Goal: Task Accomplishment & Management: Complete application form

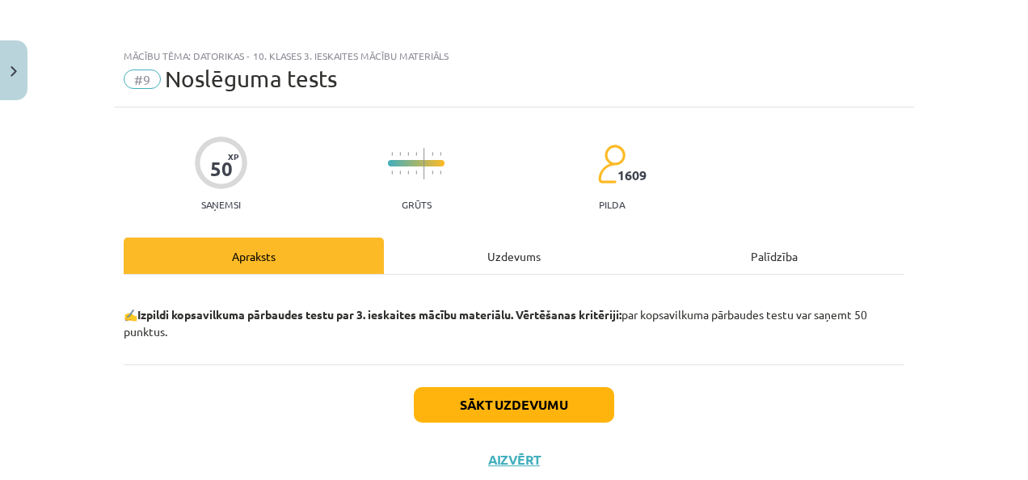
click at [503, 387] on button "Sākt uzdevumu" at bounding box center [514, 405] width 200 height 36
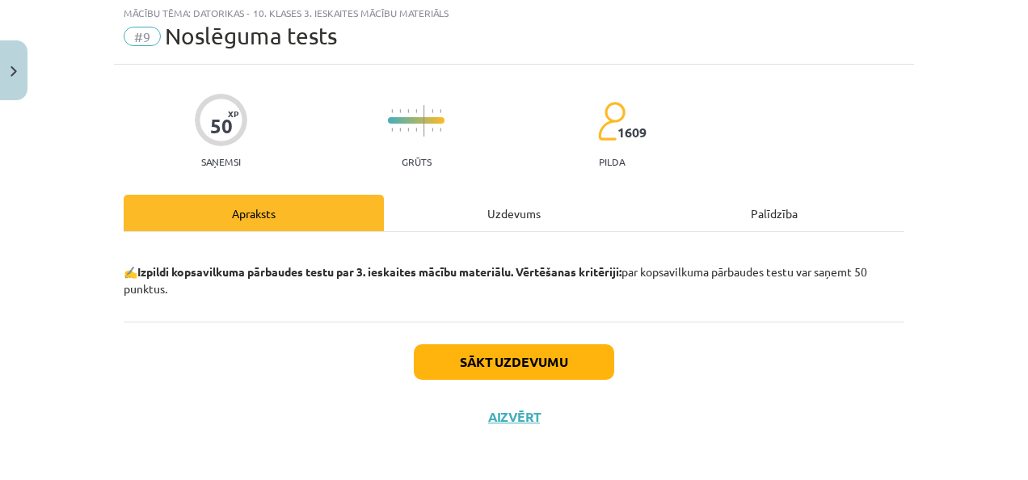
scroll to position [40, 0]
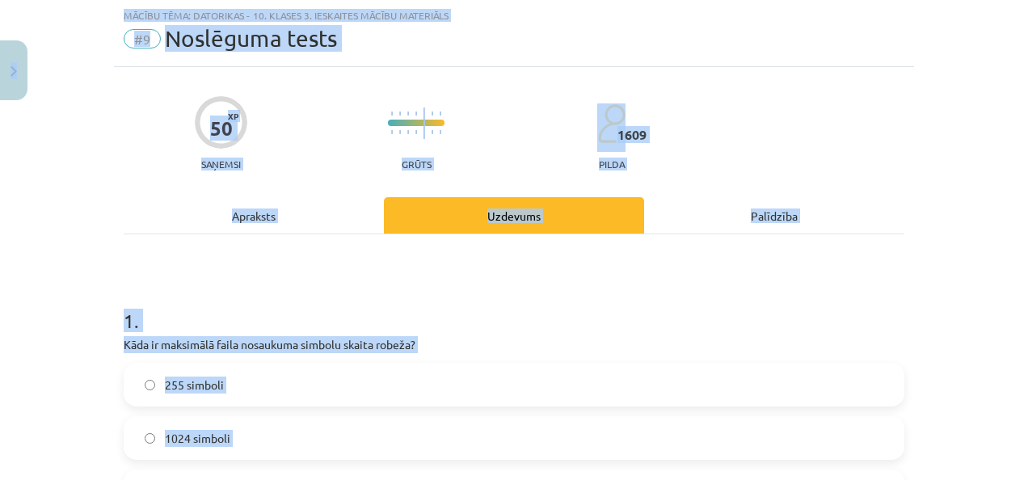
click at [298, 298] on h1 "1 ." at bounding box center [514, 306] width 781 height 50
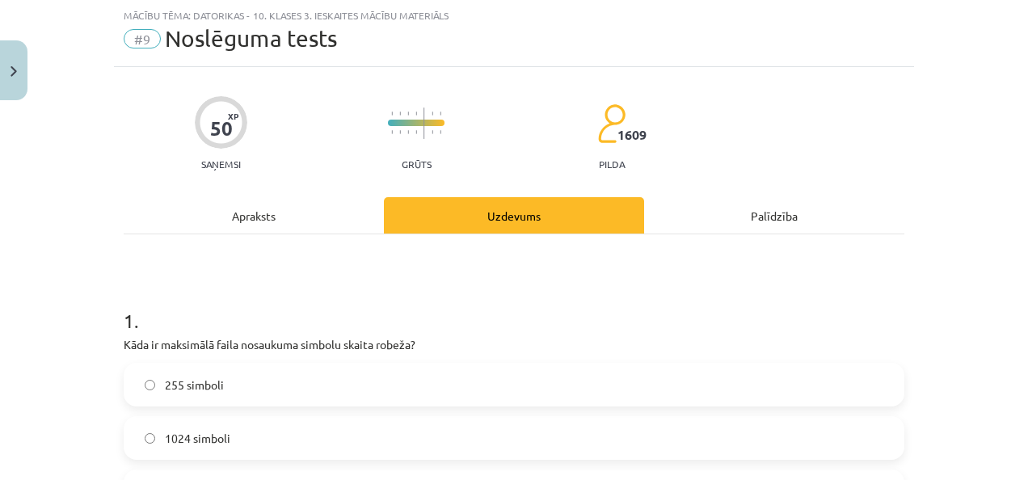
drag, startPoint x: 298, startPoint y: 298, endPoint x: 160, endPoint y: 243, distance: 148.5
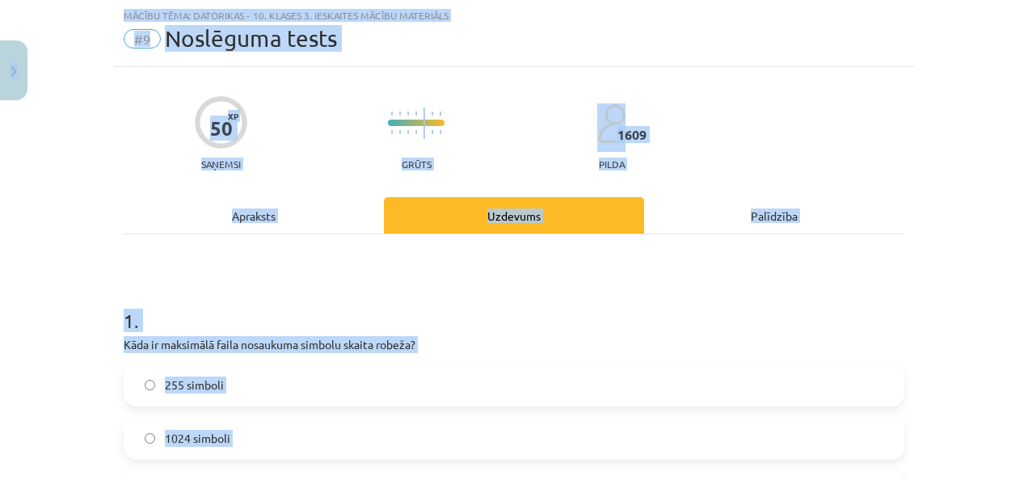
copy div "0 Dāvanas 753 mP 951 xp Dēlija Lavrova Sākums Aktuāli Kā mācīties eSKOLĀ Kontak…"
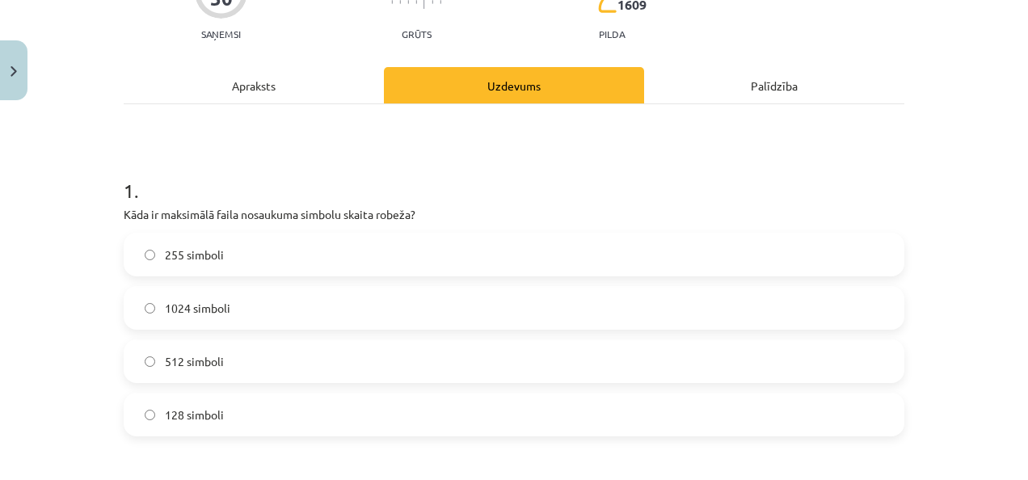
scroll to position [183, 0]
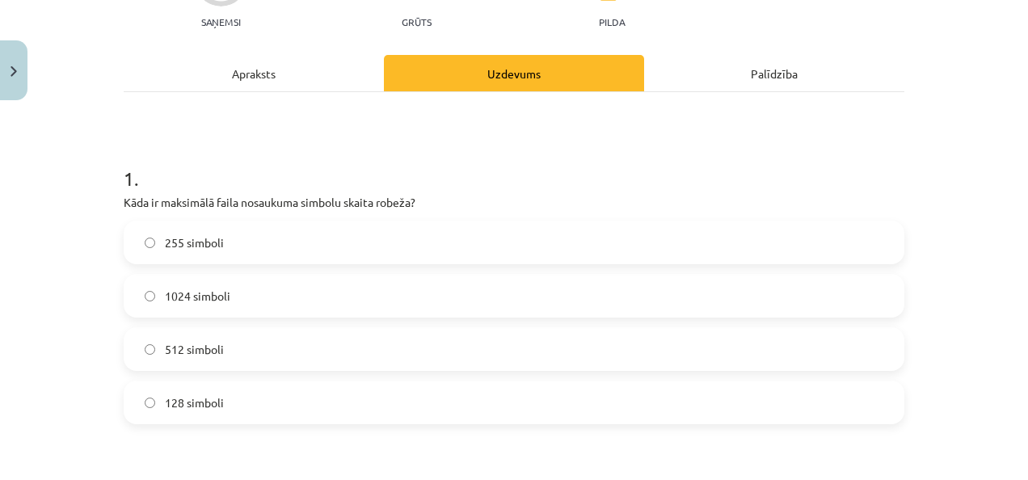
click at [230, 247] on label "255 simboli" at bounding box center [514, 242] width 778 height 40
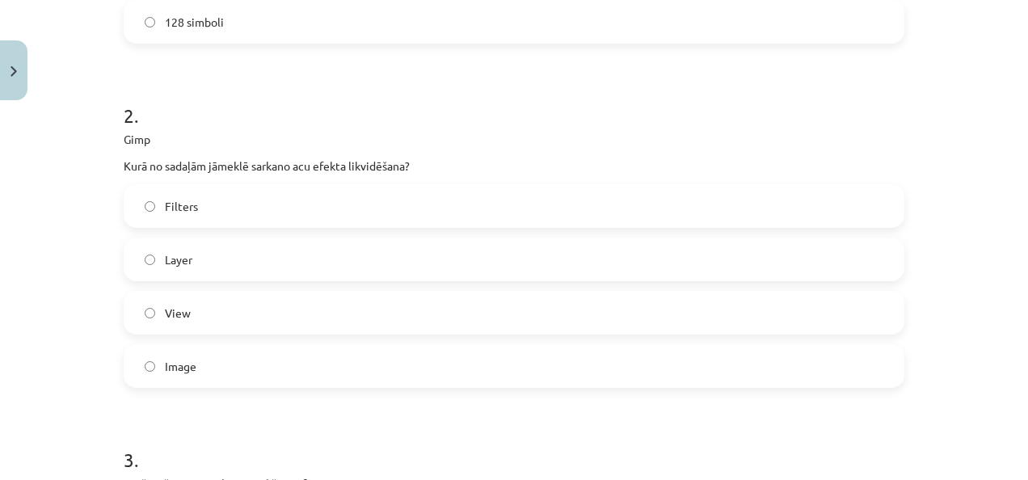
scroll to position [564, 0]
click at [153, 222] on label "Filters" at bounding box center [514, 205] width 778 height 40
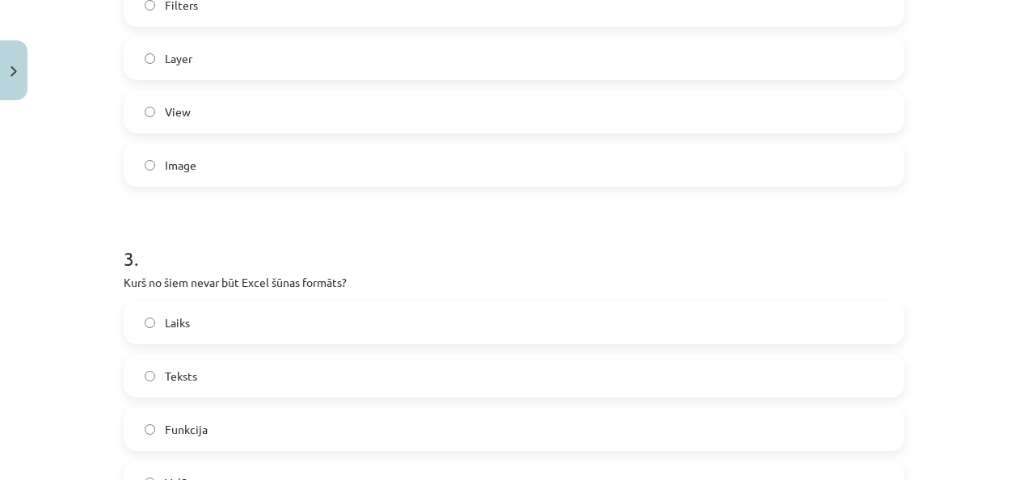
scroll to position [775, 0]
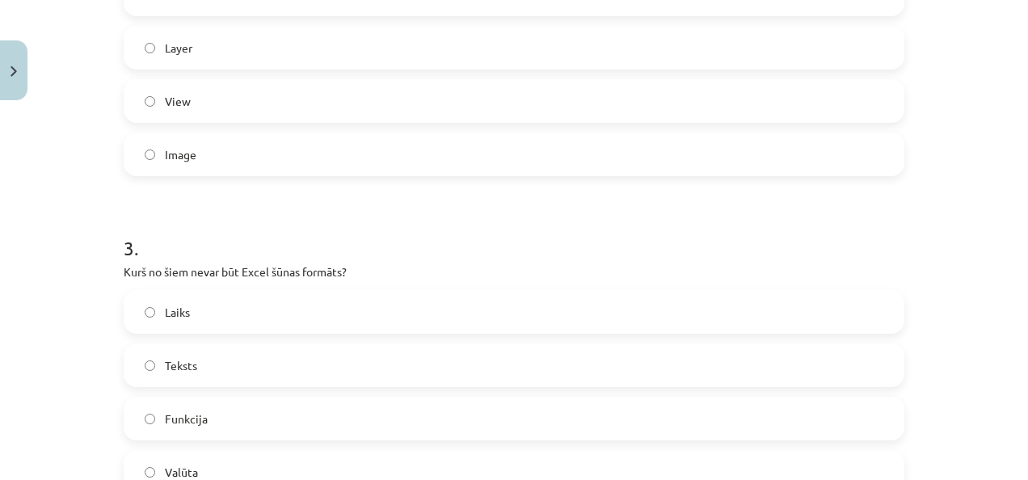
click at [198, 411] on span "Funkcija" at bounding box center [186, 419] width 43 height 17
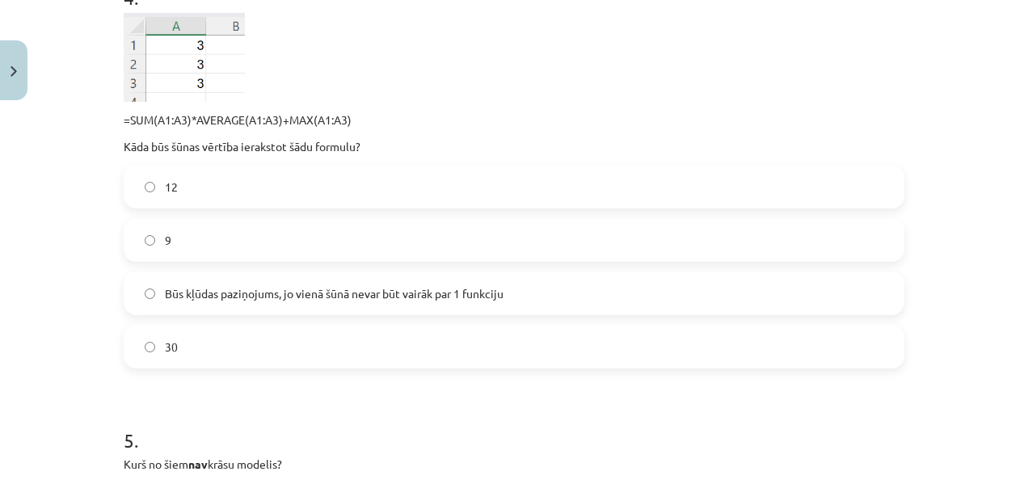
scroll to position [1345, 0]
click at [268, 192] on label "12" at bounding box center [514, 185] width 778 height 40
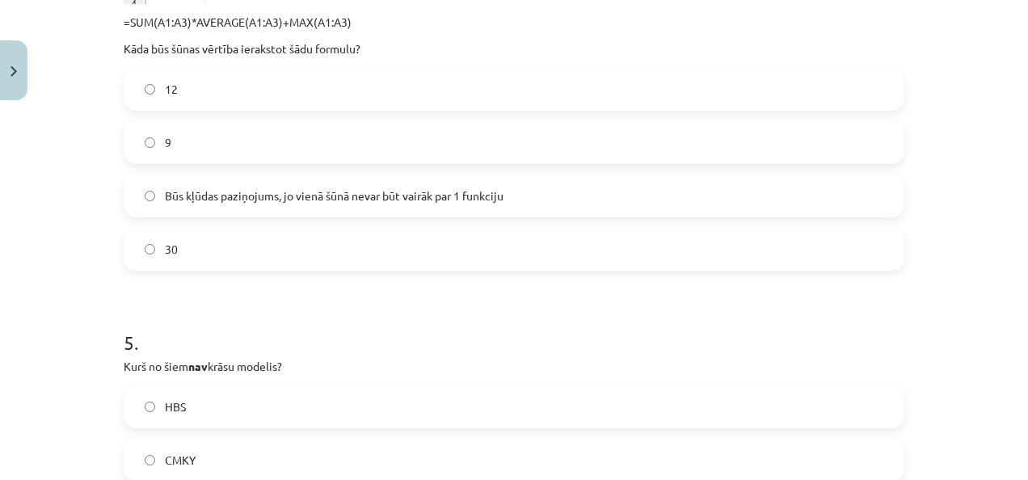
scroll to position [1441, 0]
click at [267, 247] on label "30" at bounding box center [514, 250] width 778 height 40
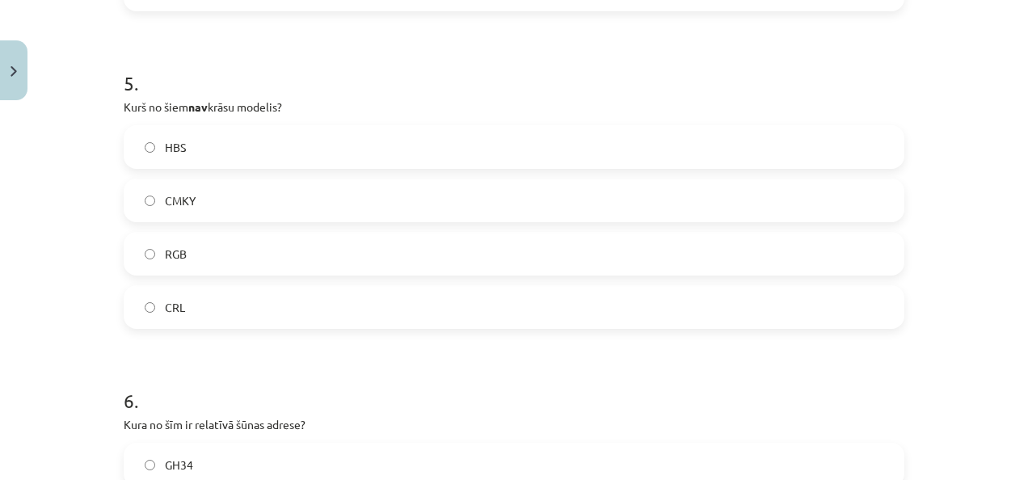
scroll to position [1740, 0]
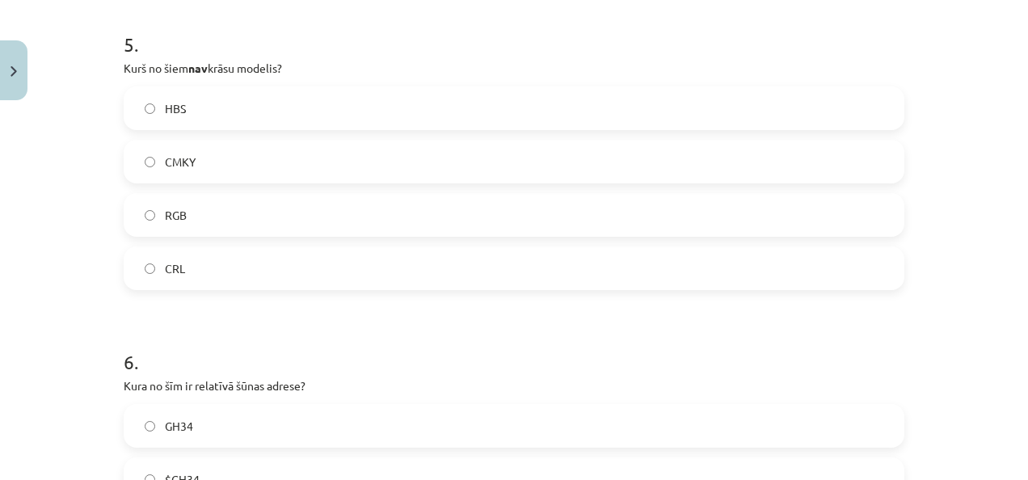
click at [278, 268] on label "CRL" at bounding box center [514, 268] width 778 height 40
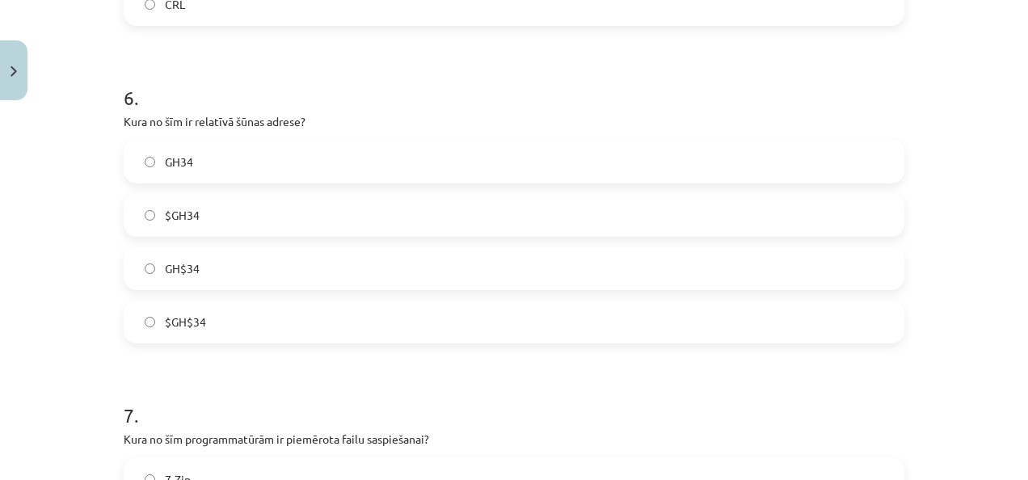
scroll to position [2005, 0]
click at [219, 276] on label "GH$34" at bounding box center [514, 267] width 778 height 40
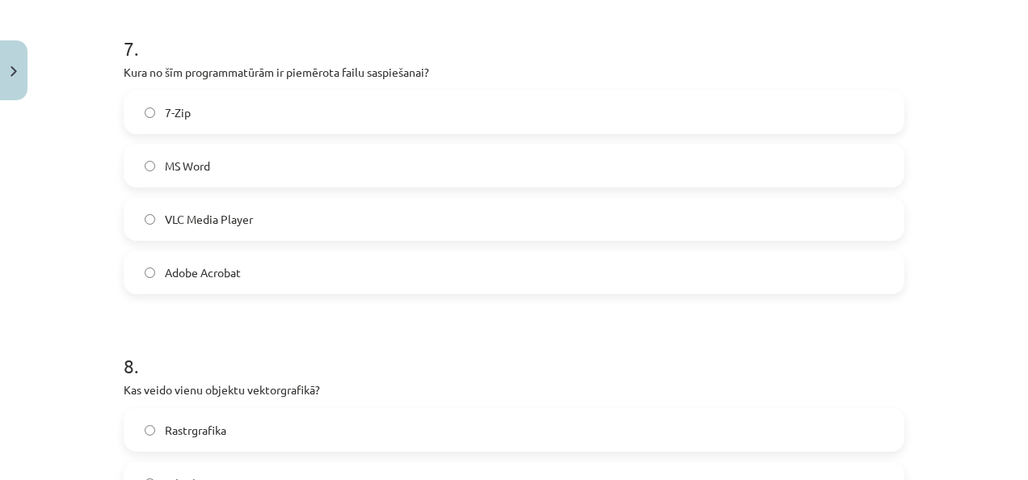
scroll to position [2378, 0]
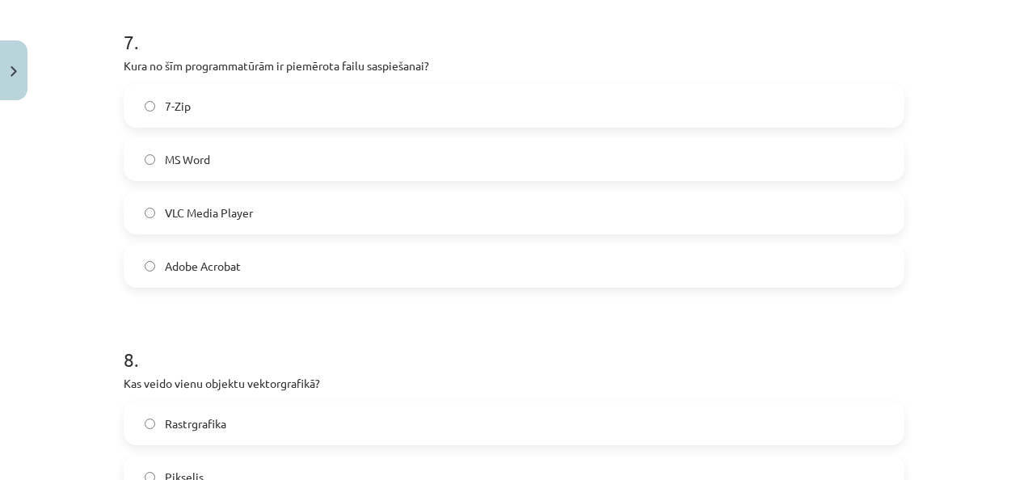
click at [247, 109] on label "7-Zip" at bounding box center [514, 106] width 778 height 40
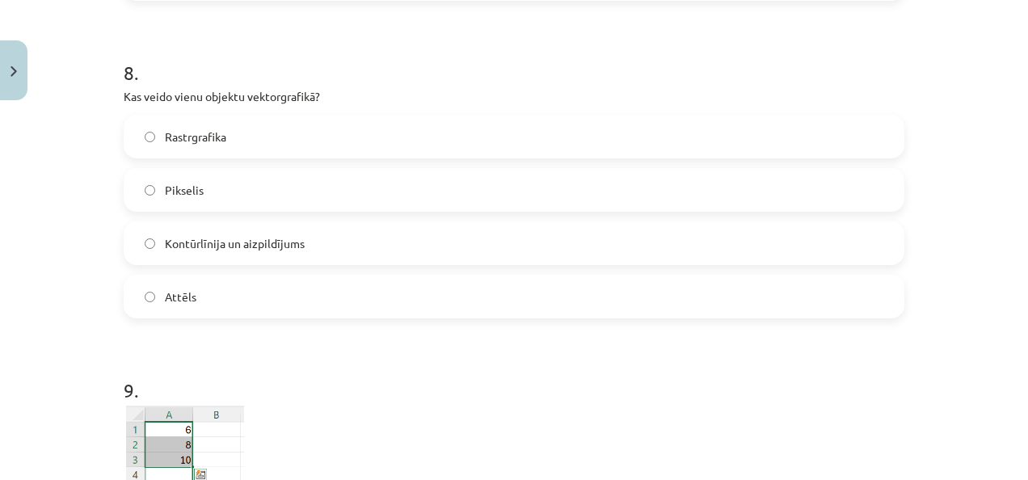
scroll to position [2678, 0]
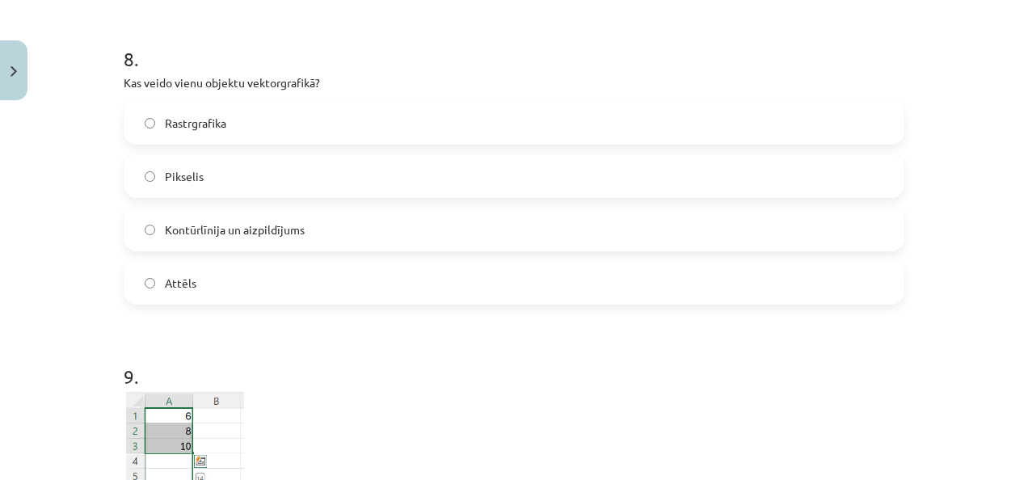
click at [359, 226] on label "Kontūrlīnija un aizpildījums" at bounding box center [514, 229] width 778 height 40
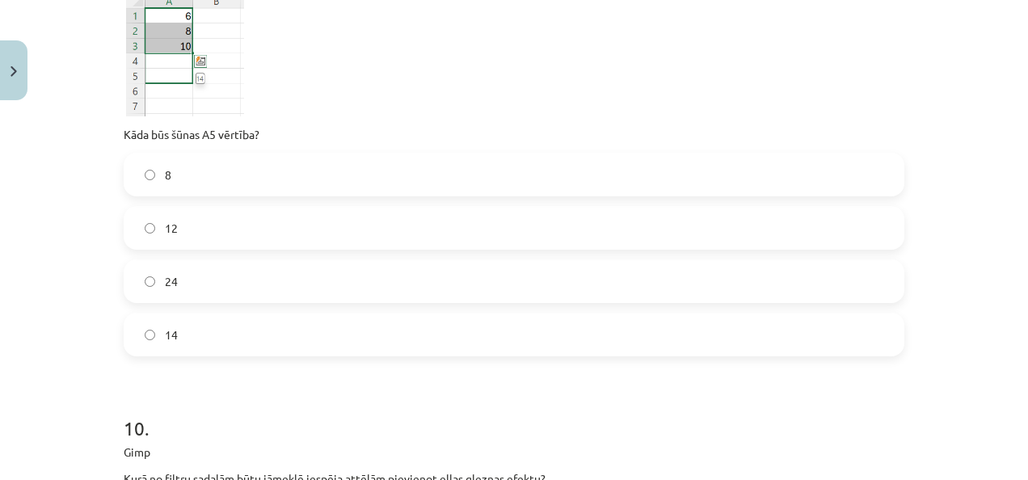
scroll to position [3079, 0]
click at [352, 236] on label "12" at bounding box center [514, 227] width 778 height 40
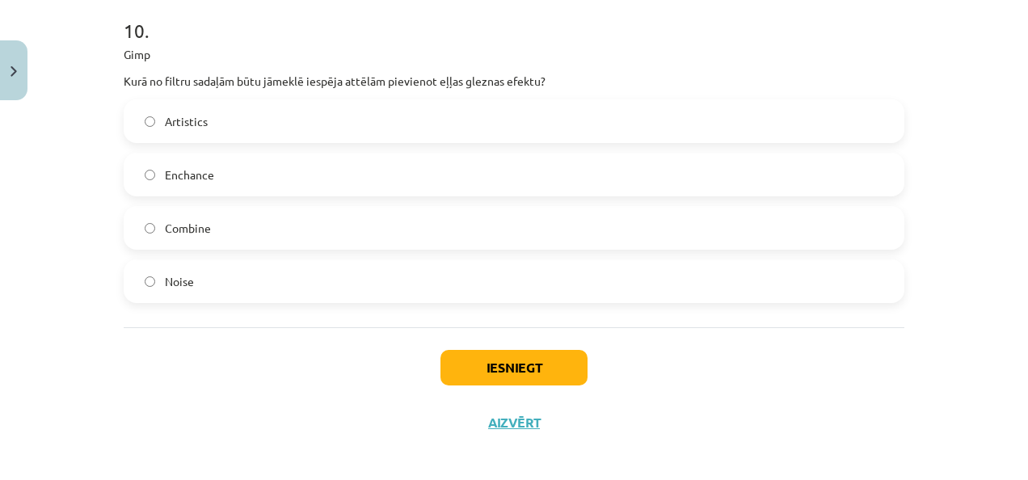
scroll to position [3486, 0]
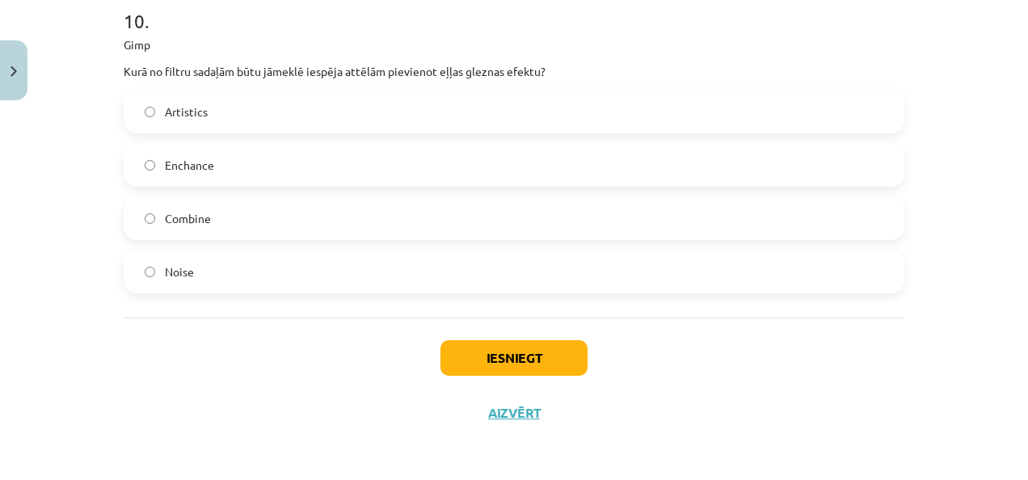
click at [280, 107] on label "Artistics" at bounding box center [514, 111] width 778 height 40
click at [475, 369] on button "Iesniegt" at bounding box center [514, 358] width 147 height 36
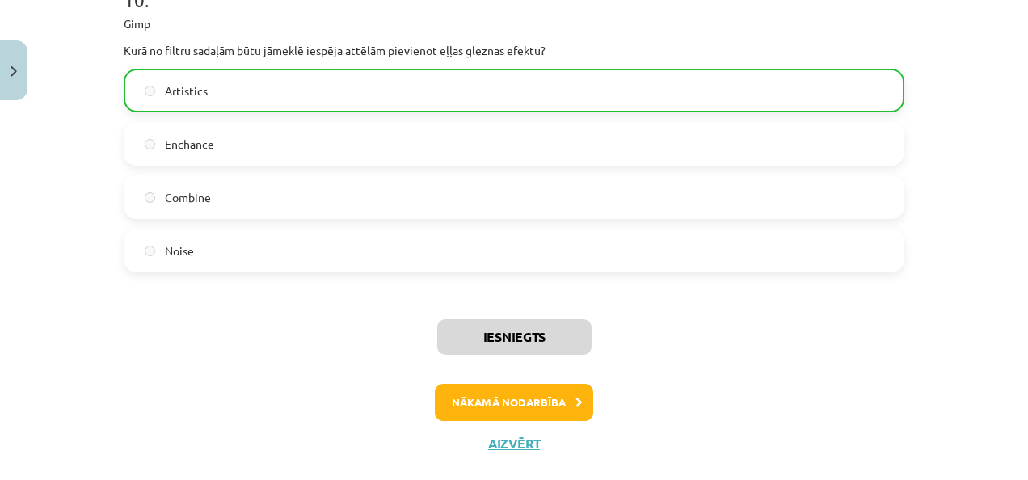
scroll to position [3537, 0]
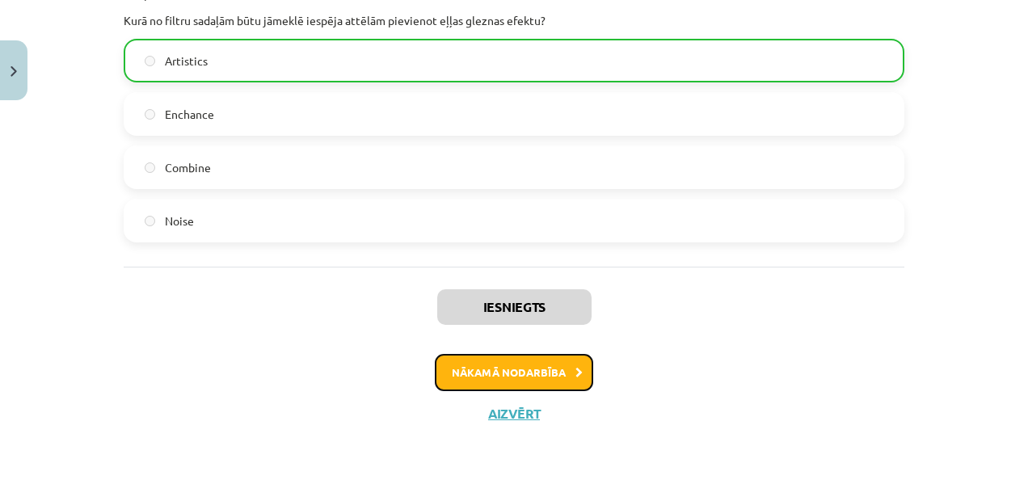
click at [495, 364] on button "Nākamā nodarbība" at bounding box center [514, 372] width 158 height 37
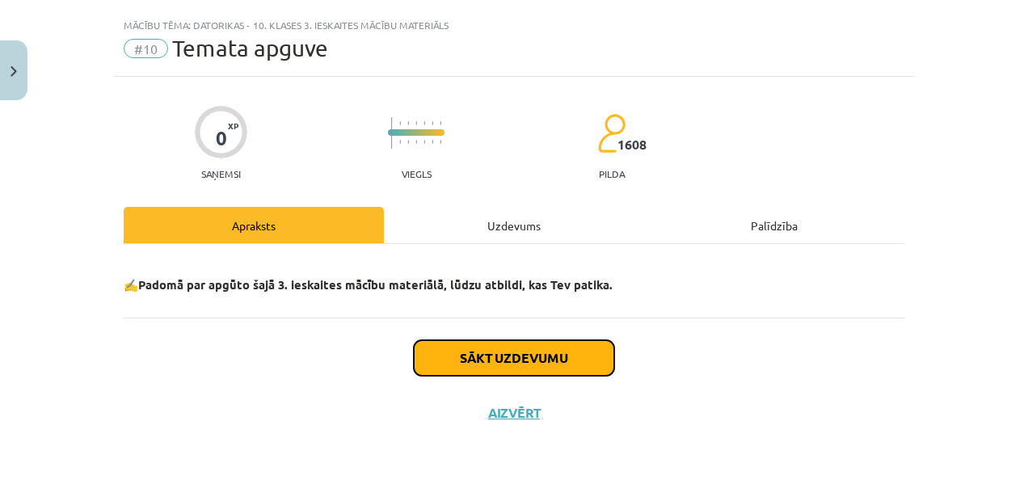
click at [492, 361] on button "Sākt uzdevumu" at bounding box center [514, 358] width 200 height 36
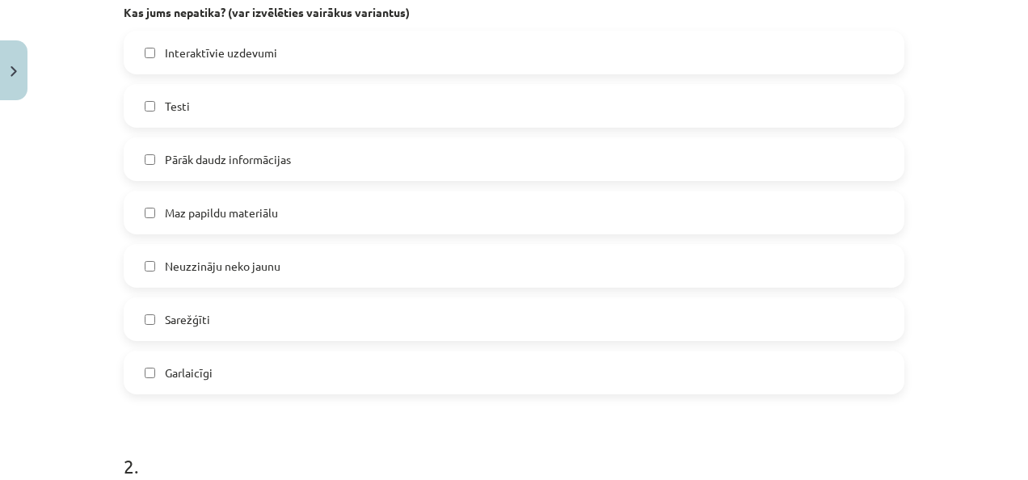
scroll to position [391, 0]
click at [267, 163] on span "Pārāk daudz informācijas" at bounding box center [228, 158] width 126 height 17
click at [190, 327] on label "Sarežģīti" at bounding box center [514, 318] width 778 height 40
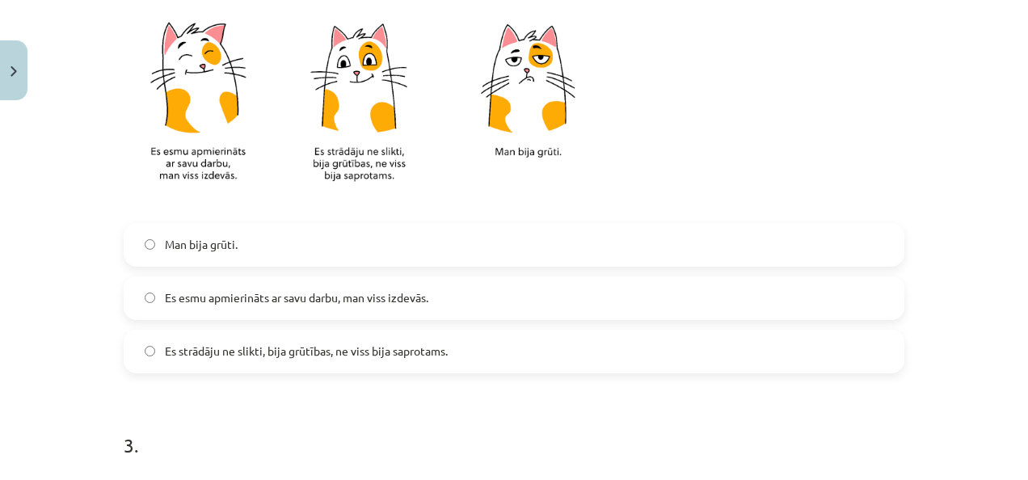
scroll to position [889, 0]
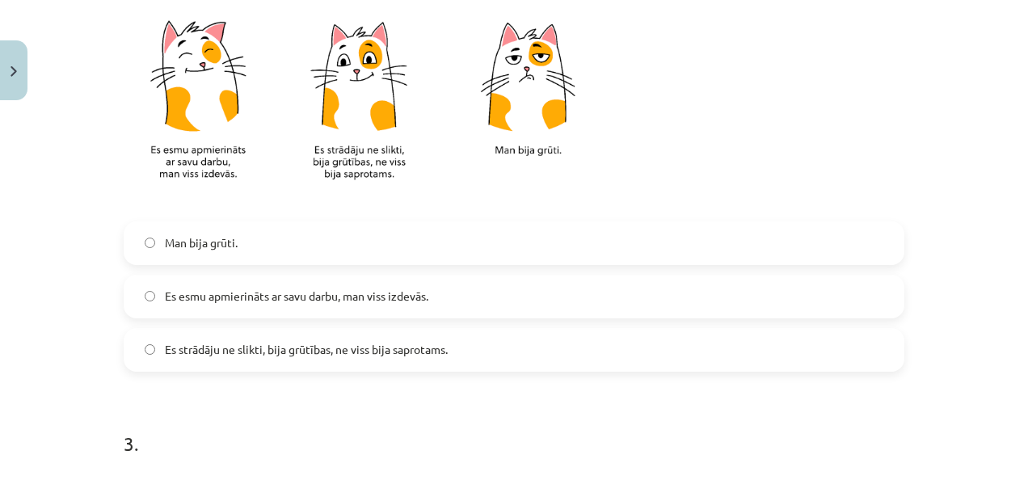
click at [205, 360] on label "Es strādāju ne slikti, bija grūtības, ne viss bija saprotams." at bounding box center [514, 350] width 778 height 40
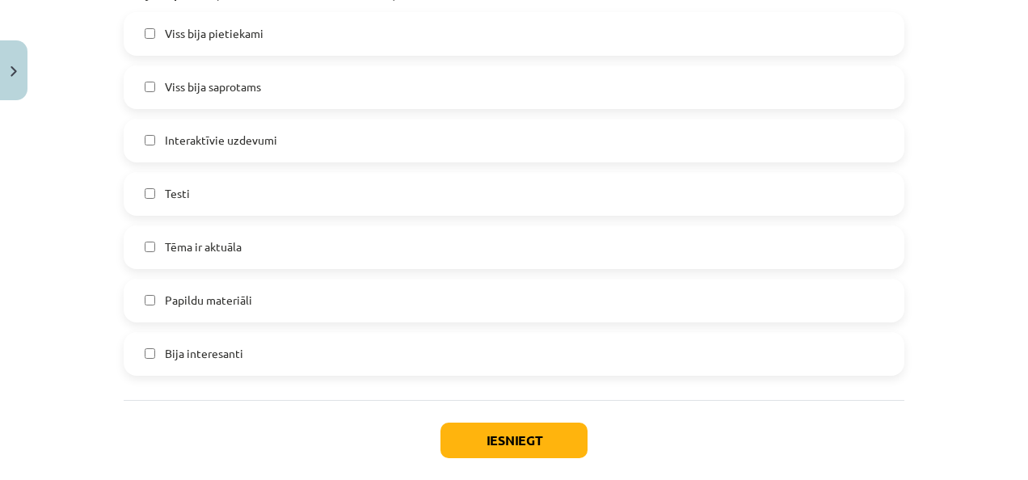
scroll to position [1546, 0]
click at [217, 199] on label "Testi" at bounding box center [514, 192] width 778 height 40
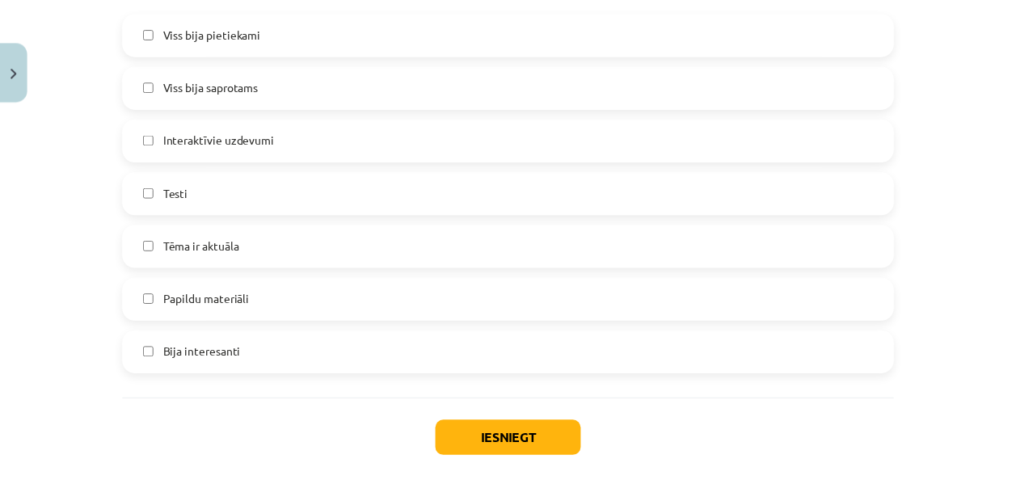
scroll to position [1627, 0]
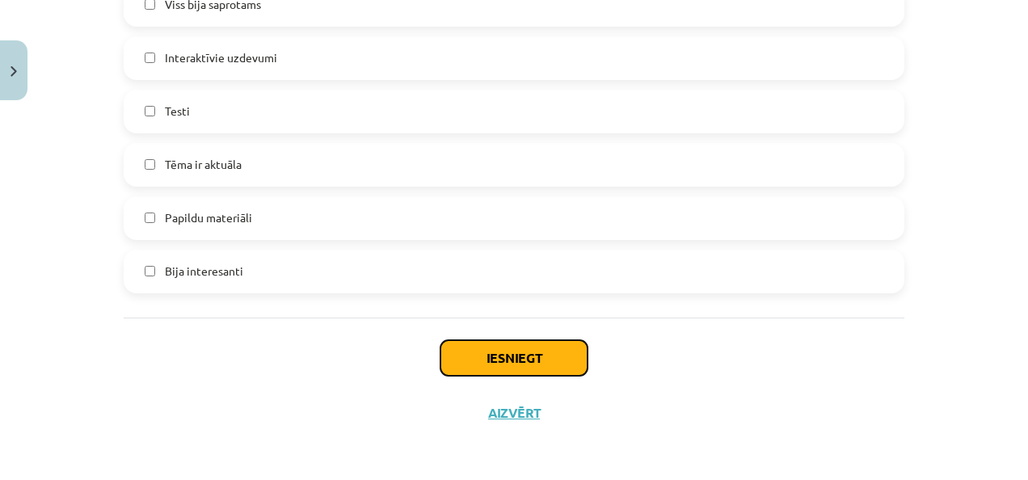
click at [458, 357] on button "Iesniegt" at bounding box center [514, 358] width 147 height 36
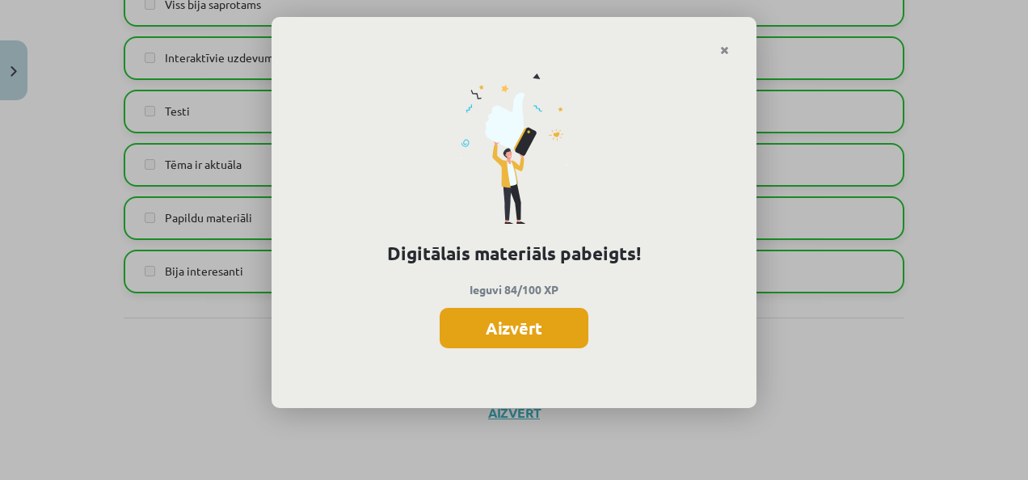
click at [530, 327] on button "Aizvērt" at bounding box center [514, 328] width 149 height 40
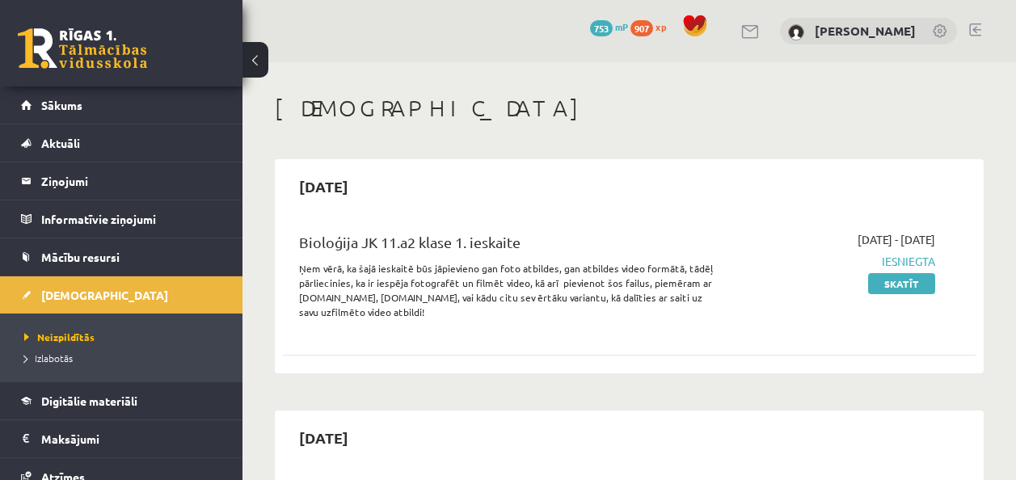
scroll to position [529, 0]
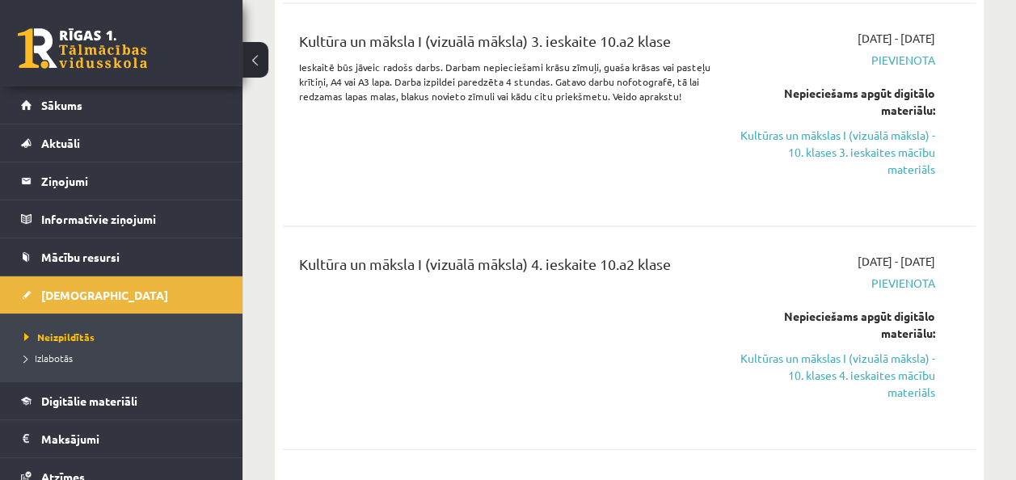
scroll to position [1604, 0]
click at [804, 133] on link "Kultūras un mākslas I (vizuālā māksla) - 10. klases 3. ieskaites mācību materiā…" at bounding box center [838, 154] width 196 height 51
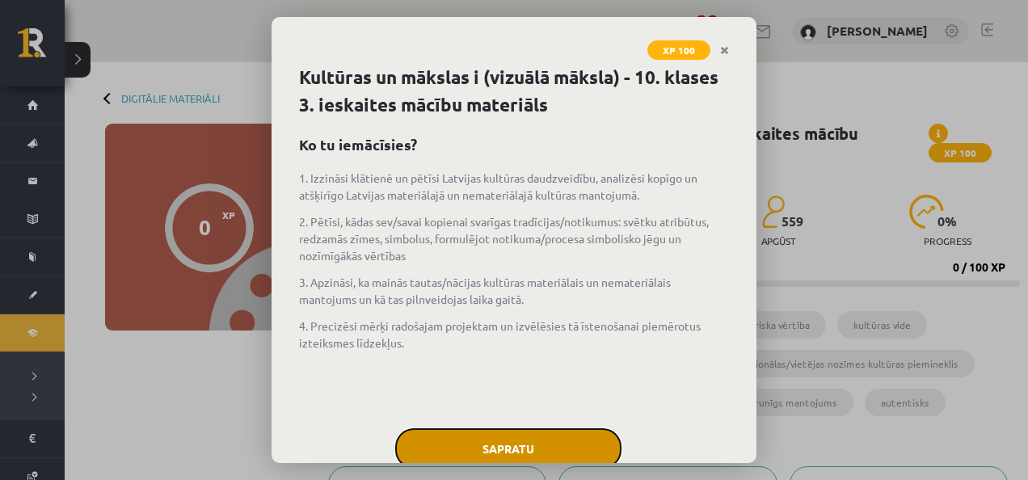
click at [537, 436] on button "Sapratu" at bounding box center [508, 448] width 226 height 40
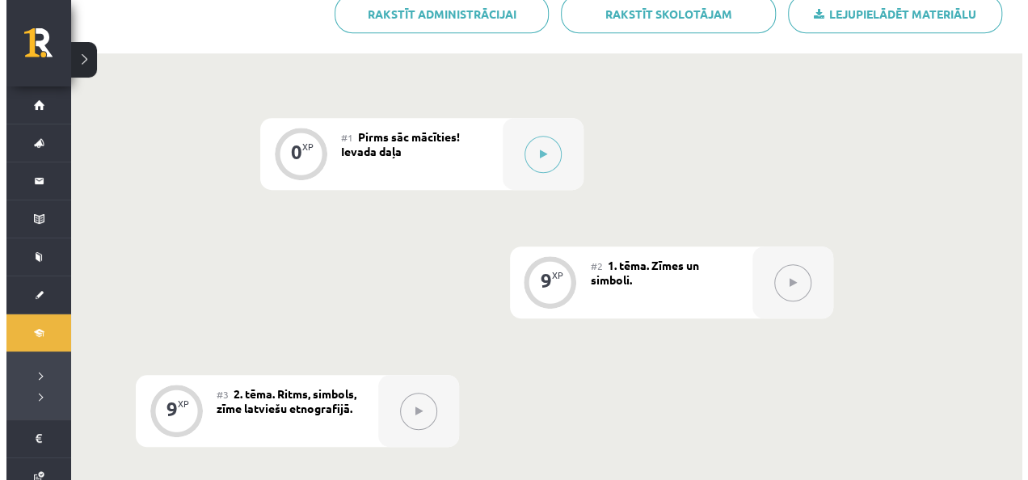
scroll to position [469, 0]
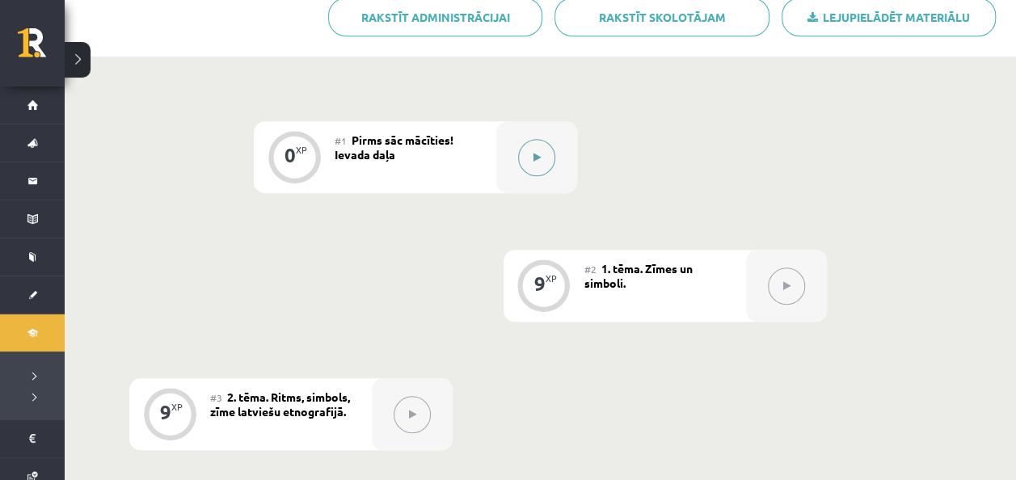
click at [538, 164] on button at bounding box center [536, 157] width 37 height 37
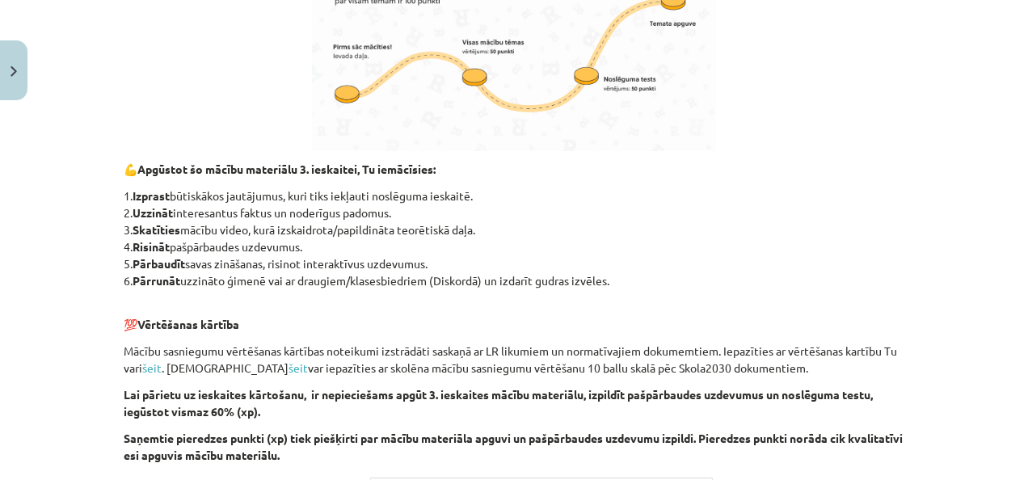
scroll to position [1042, 0]
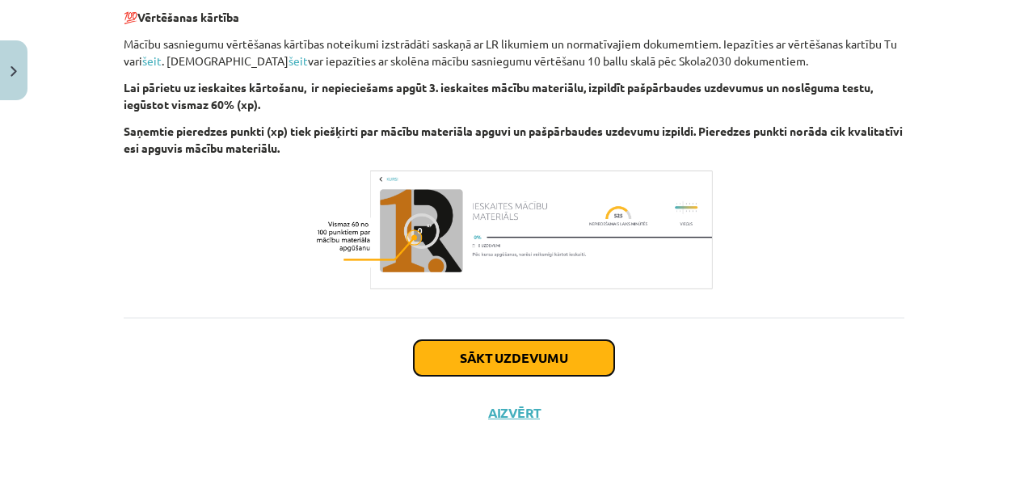
click at [495, 357] on button "Sākt uzdevumu" at bounding box center [514, 358] width 200 height 36
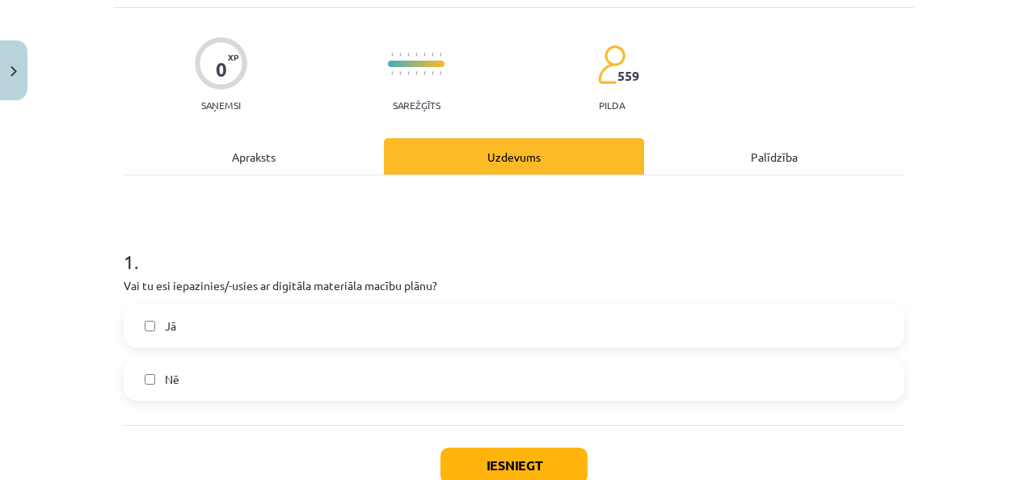
scroll to position [100, 0]
click at [343, 327] on label "Jā" at bounding box center [514, 325] width 778 height 40
click at [471, 466] on button "Iesniegt" at bounding box center [514, 465] width 147 height 36
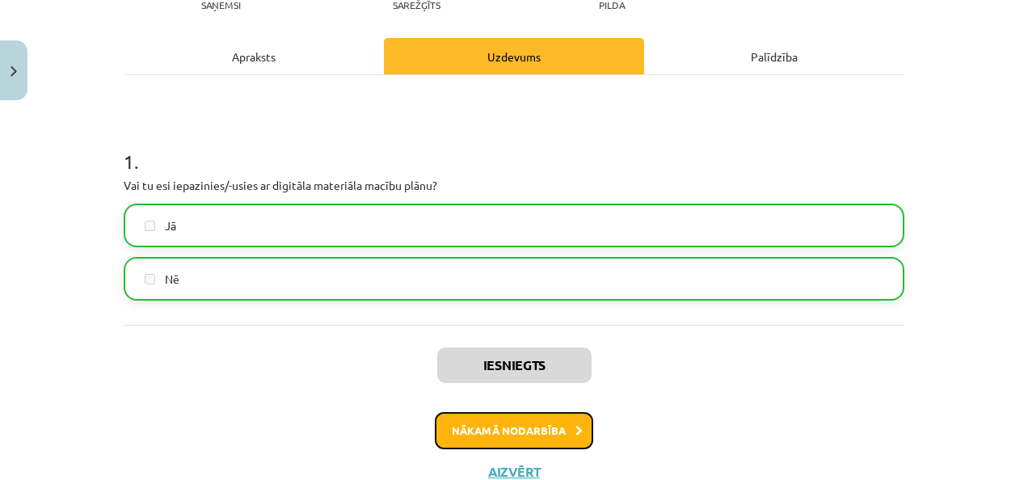
click at [532, 429] on button "Nākamā nodarbība" at bounding box center [514, 430] width 158 height 37
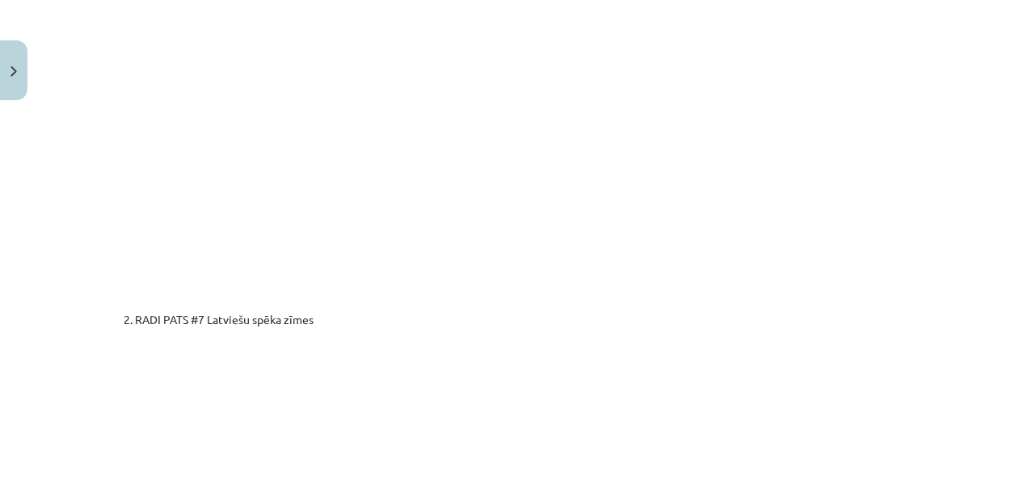
scroll to position [2928, 0]
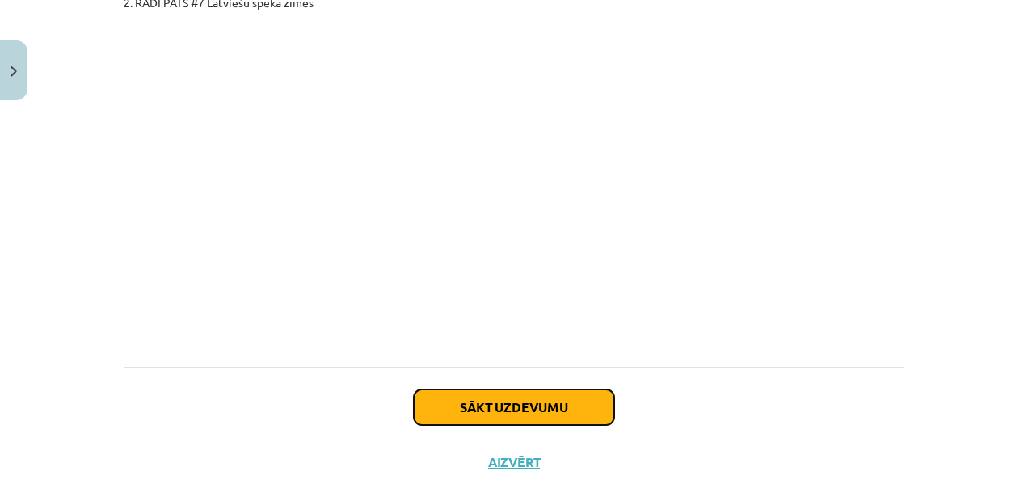
click at [439, 390] on button "Sākt uzdevumu" at bounding box center [514, 408] width 200 height 36
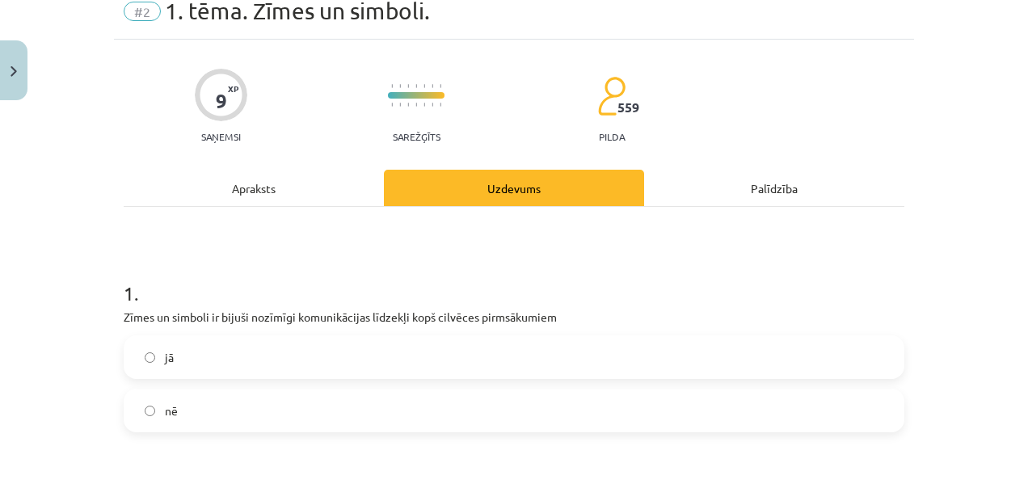
scroll to position [40, 0]
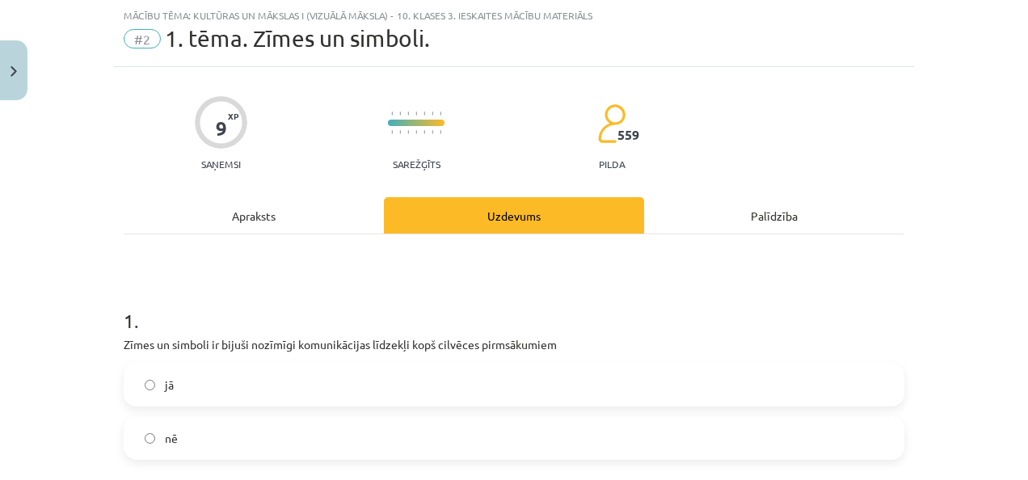
click at [335, 359] on div "1 . Zīmes un simboli ir bijuši nozīmīgi komunikācijas līdzekļi kopš cilvēces pi…" at bounding box center [514, 370] width 781 height 179
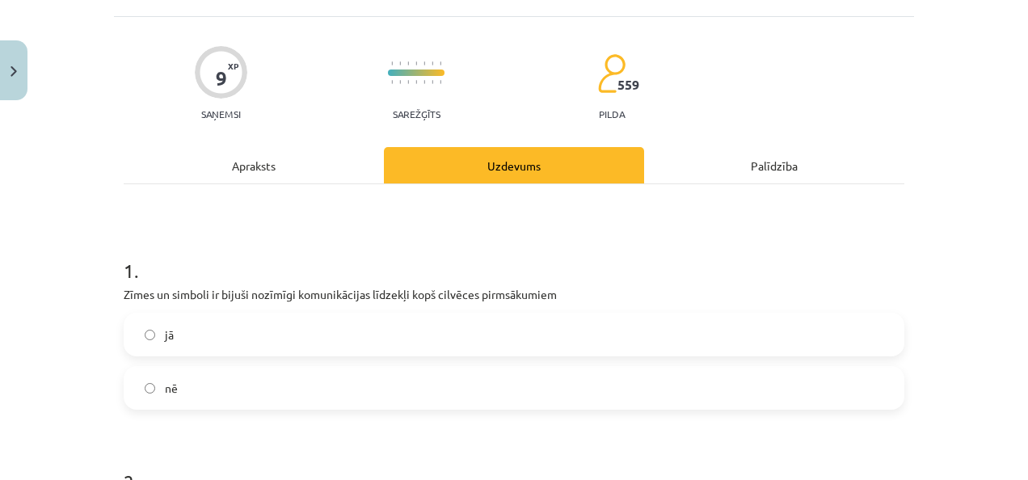
scroll to position [92, 0]
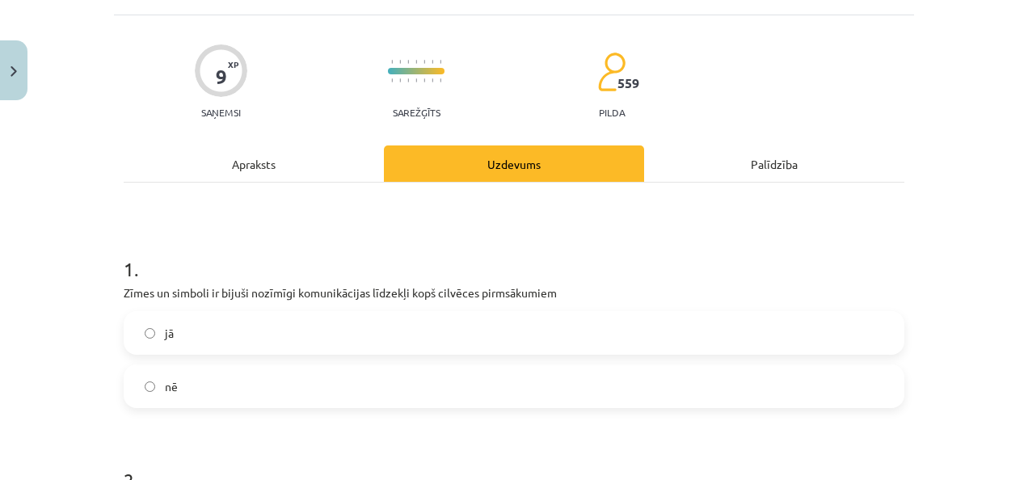
click at [146, 346] on label "jā" at bounding box center [514, 333] width 778 height 40
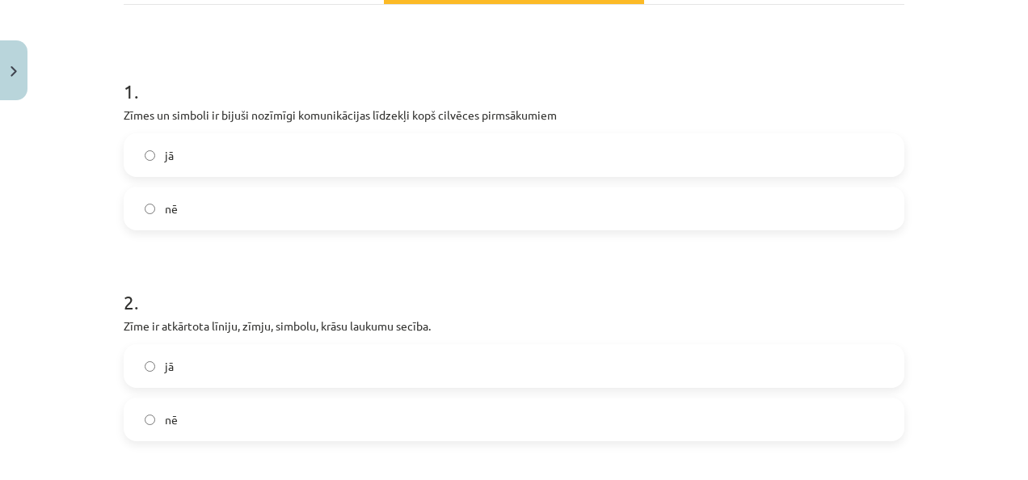
scroll to position [283, 0]
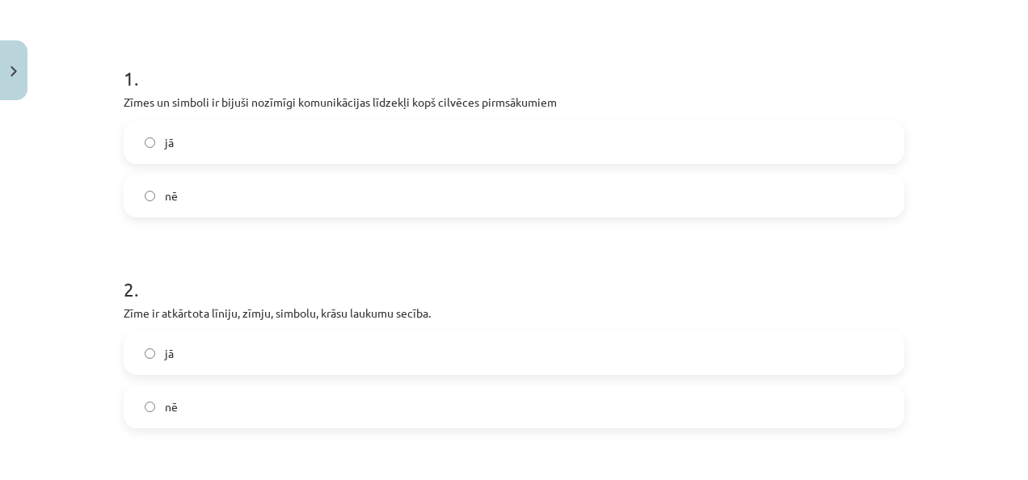
click at [224, 357] on label "jā" at bounding box center [514, 353] width 778 height 40
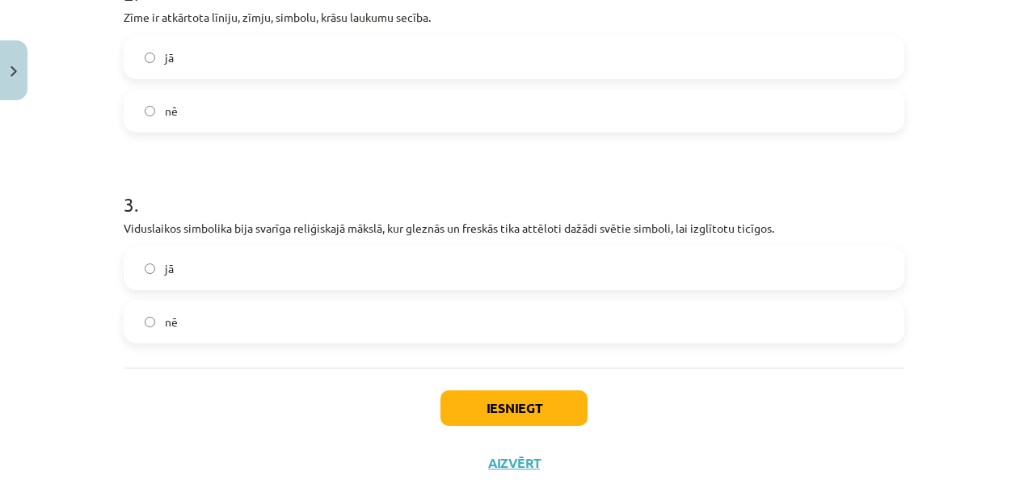
scroll to position [579, 0]
click at [307, 268] on label "jā" at bounding box center [514, 268] width 778 height 40
click at [317, 244] on div "3 . Viduslaikos simbolika bija svarīga reliģiskajā mākslā, kur gleznās un fresk…" at bounding box center [514, 254] width 781 height 179
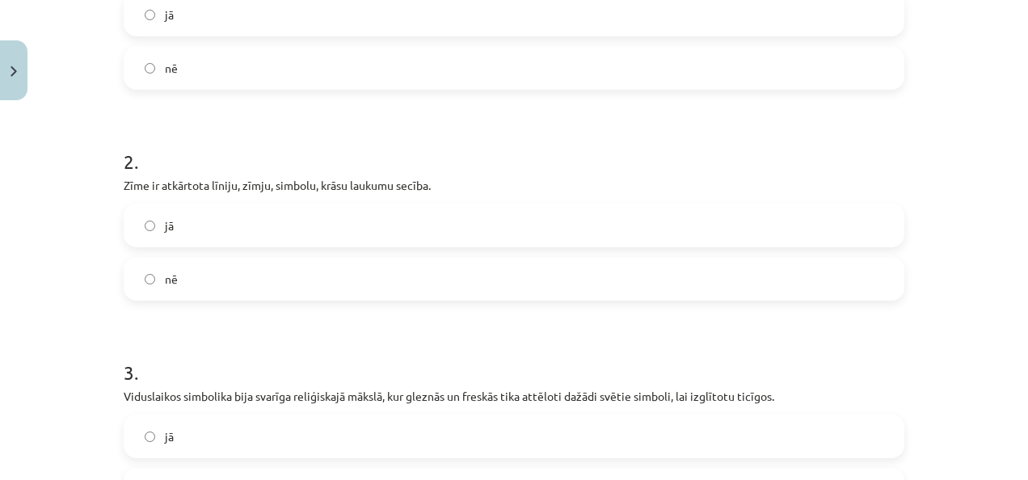
scroll to position [527, 0]
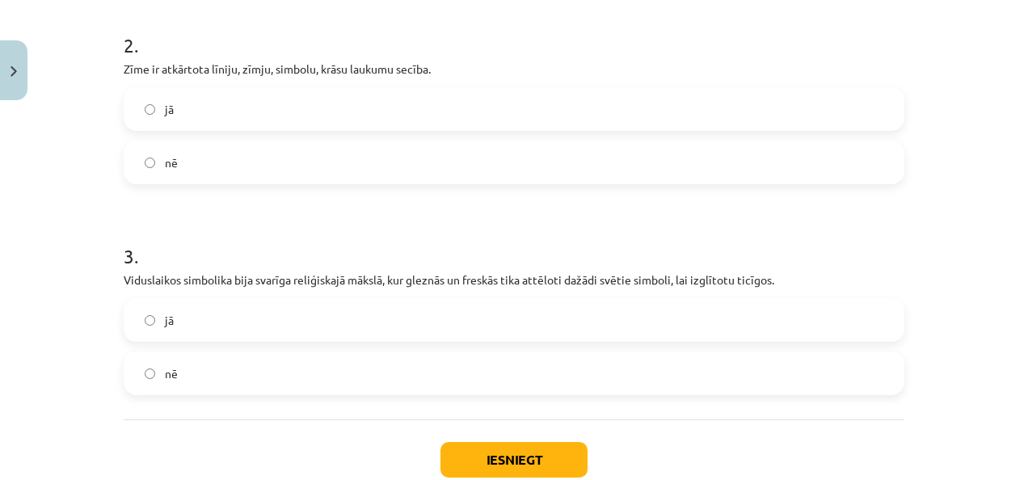
click at [262, 167] on label "nē" at bounding box center [514, 162] width 778 height 40
click at [474, 453] on button "Iesniegt" at bounding box center [514, 460] width 147 height 36
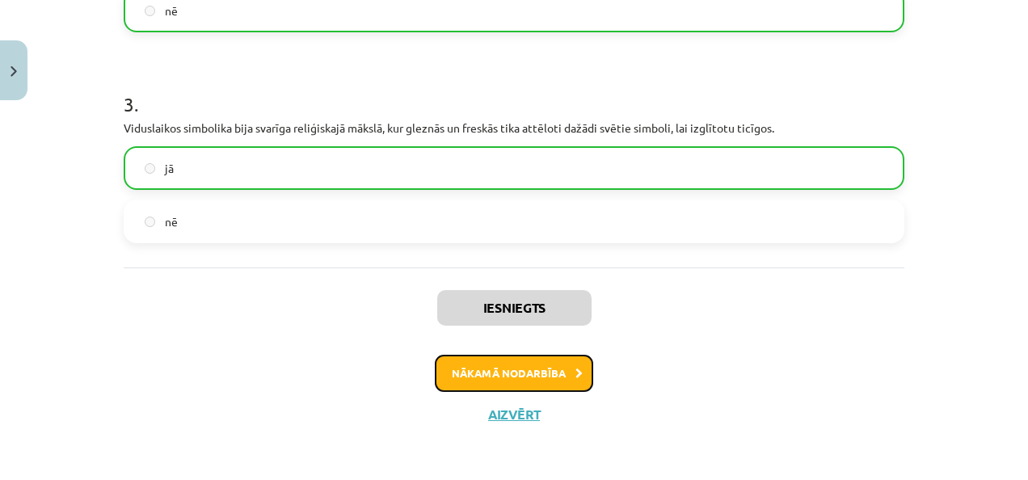
click at [464, 382] on button "Nākamā nodarbība" at bounding box center [514, 373] width 158 height 37
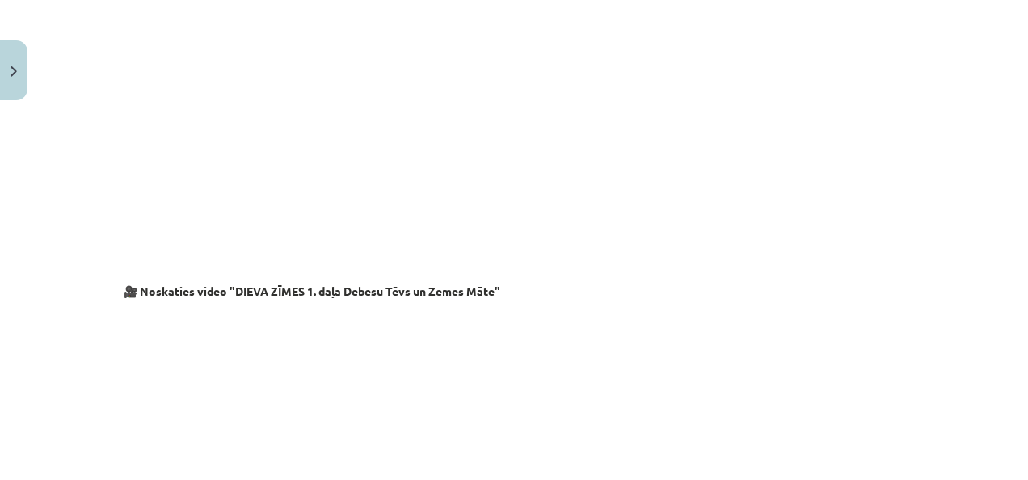
scroll to position [2827, 0]
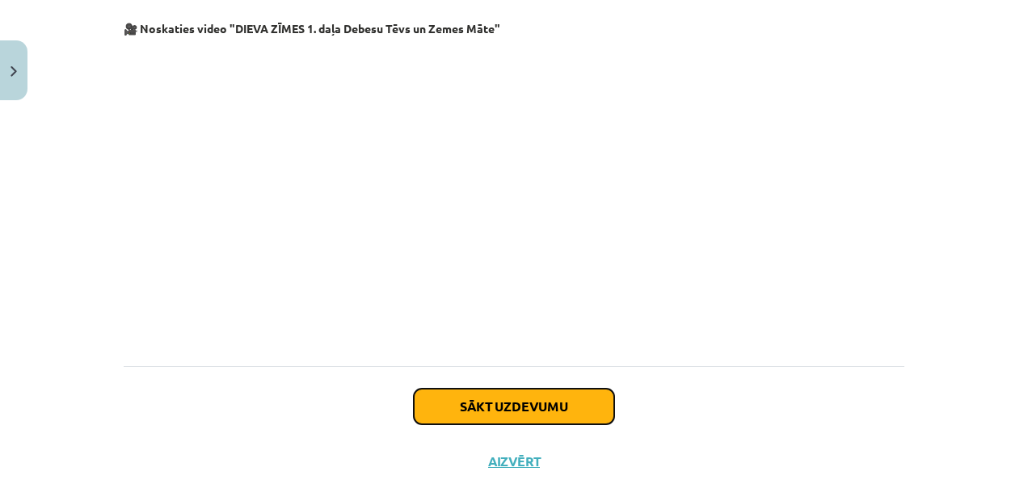
click at [506, 389] on button "Sākt uzdevumu" at bounding box center [514, 407] width 200 height 36
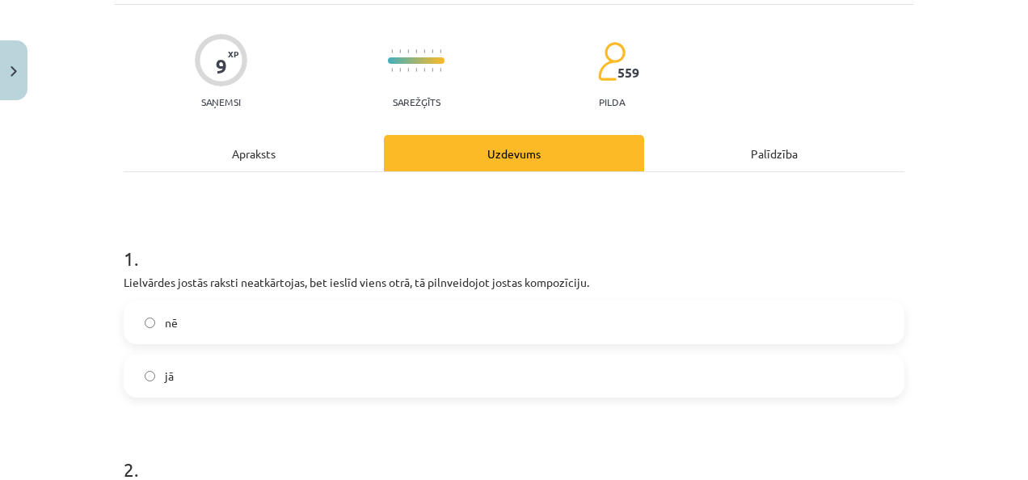
scroll to position [103, 0]
click at [194, 372] on label "jā" at bounding box center [514, 375] width 778 height 40
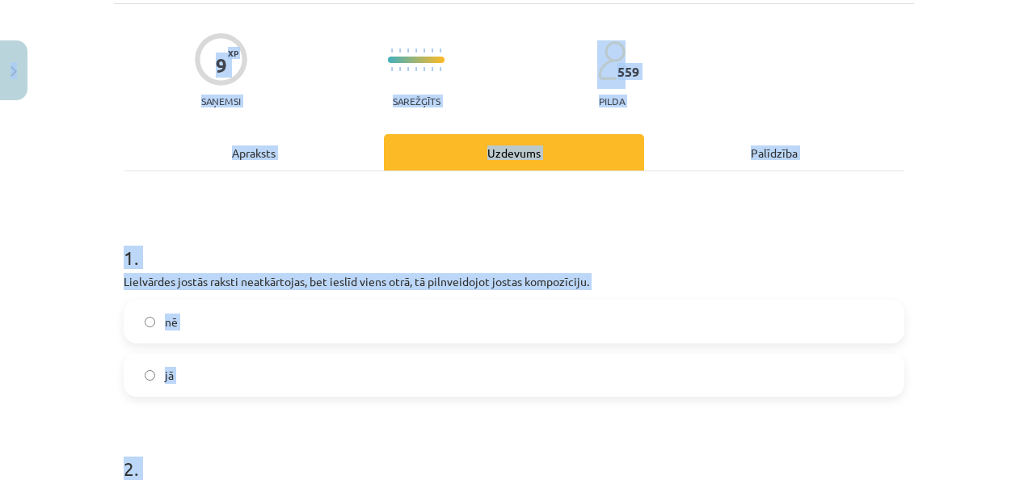
drag, startPoint x: 223, startPoint y: 259, endPoint x: 102, endPoint y: 184, distance: 142.7
click at [102, 184] on div "Mācību tēma: Kultūras un mākslas i (vizuālā māksla) - 10. klases 3. ieskaites m…" at bounding box center [514, 240] width 1028 height 480
click at [85, 209] on div "Mācību tēma: Kultūras un mākslas i (vizuālā māksla) - 10. klases 3. ieskaites m…" at bounding box center [514, 240] width 1028 height 480
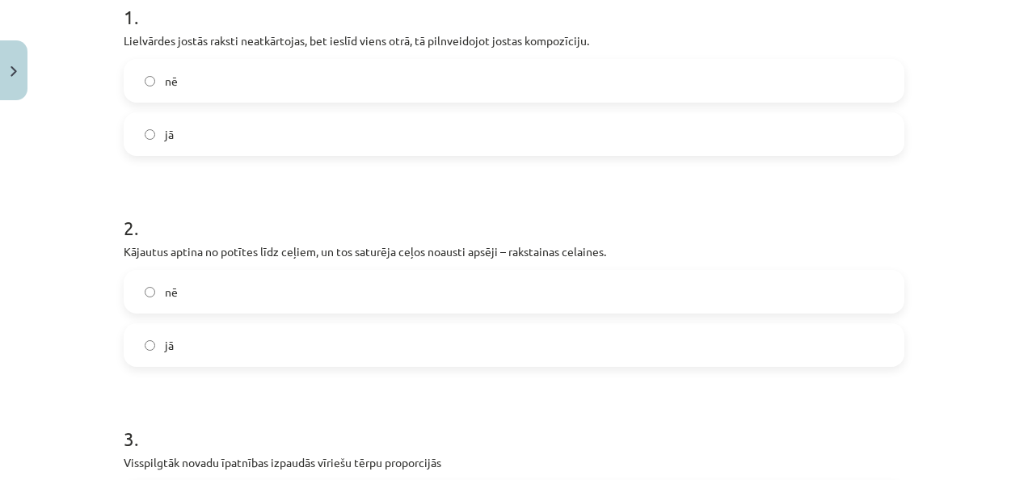
scroll to position [344, 0]
click at [222, 306] on label "nē" at bounding box center [514, 292] width 778 height 40
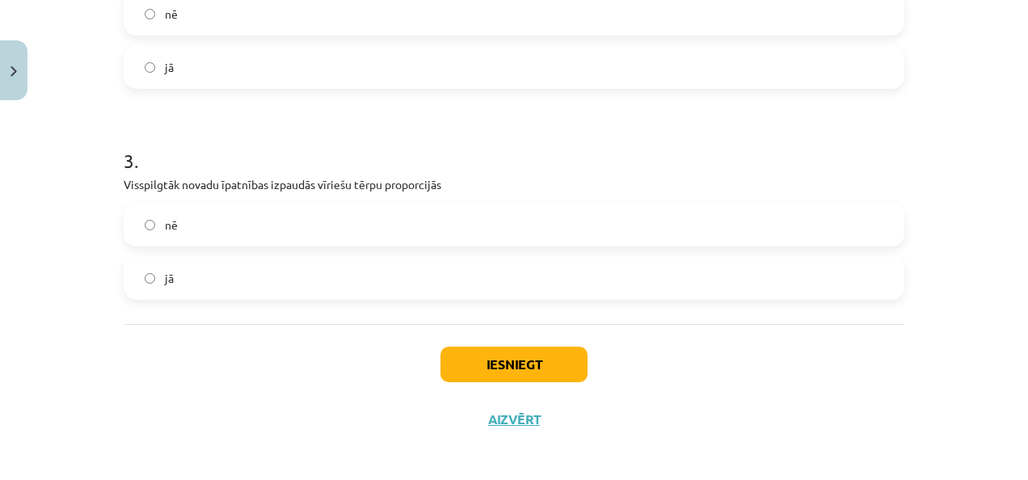
scroll to position [629, 0]
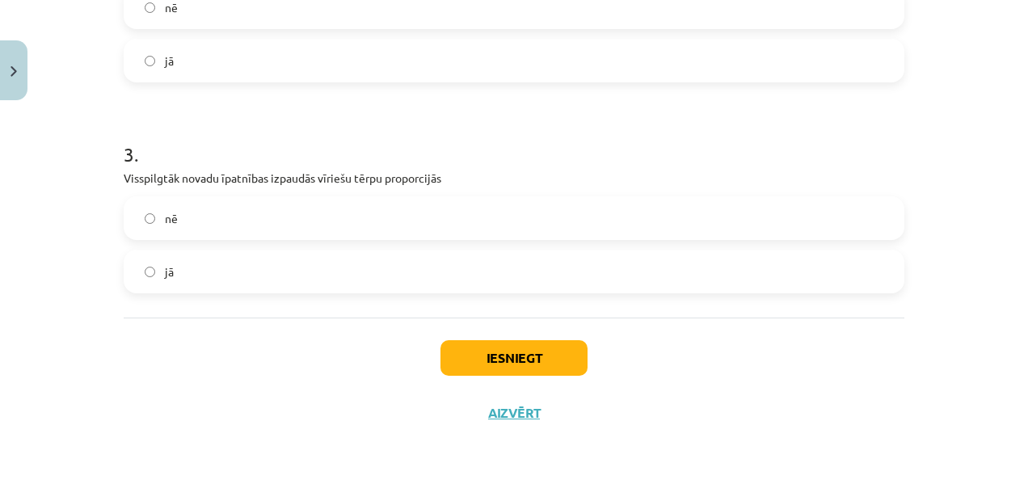
click at [199, 223] on label "nē" at bounding box center [514, 218] width 778 height 40
click at [269, 68] on label "jā" at bounding box center [514, 60] width 778 height 40
click at [521, 362] on button "Iesniegt" at bounding box center [514, 358] width 147 height 36
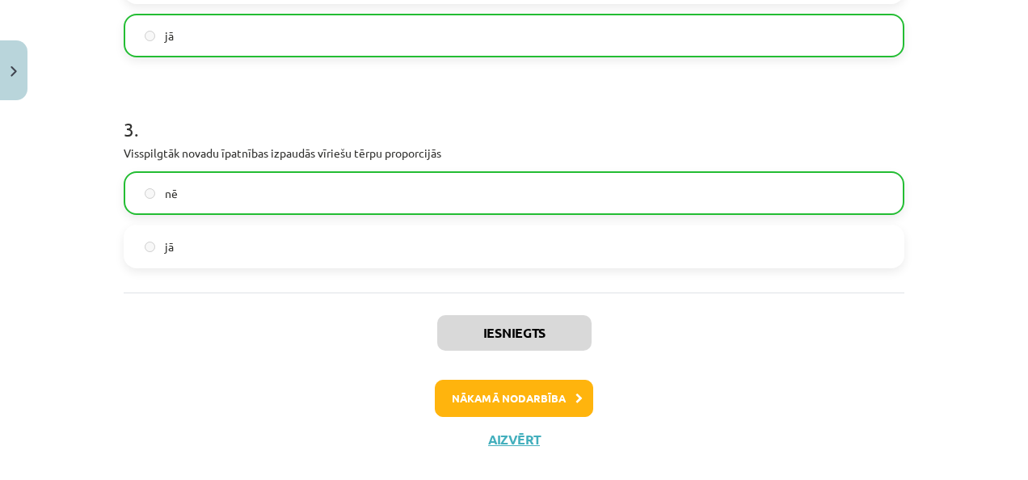
scroll to position [679, 0]
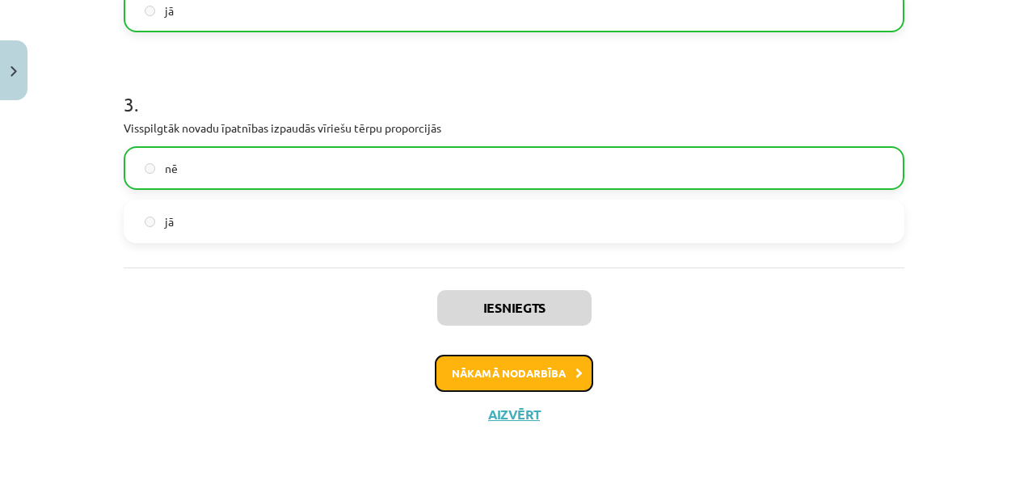
click at [517, 374] on button "Nākamā nodarbība" at bounding box center [514, 373] width 158 height 37
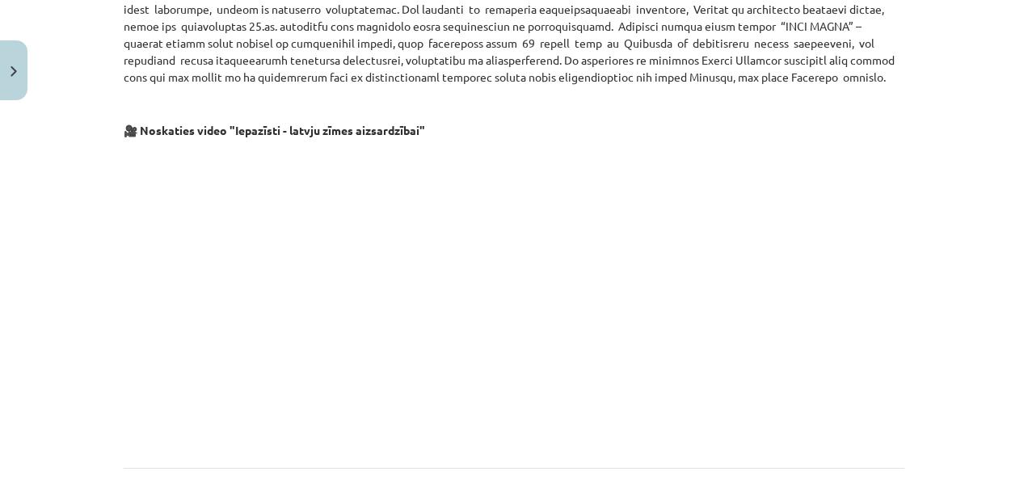
scroll to position [1041, 0]
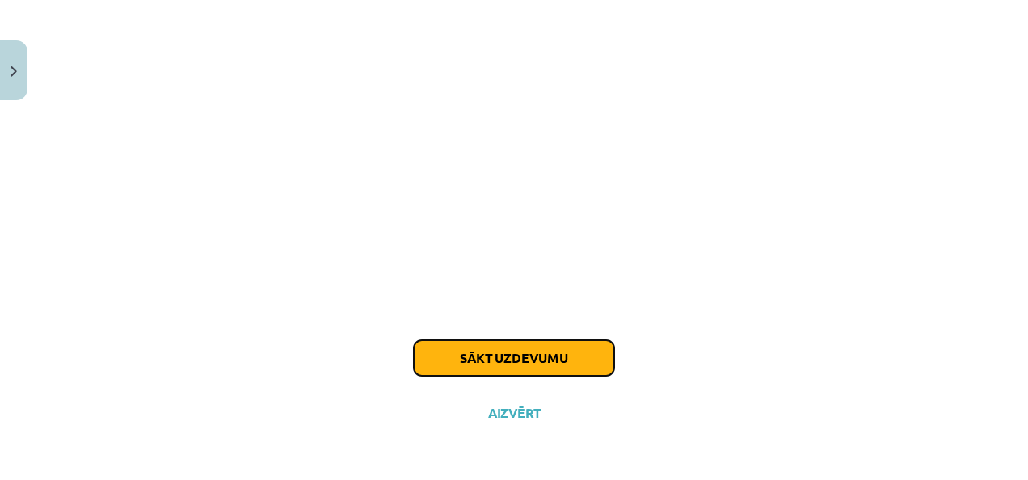
click at [487, 367] on button "Sākt uzdevumu" at bounding box center [514, 358] width 200 height 36
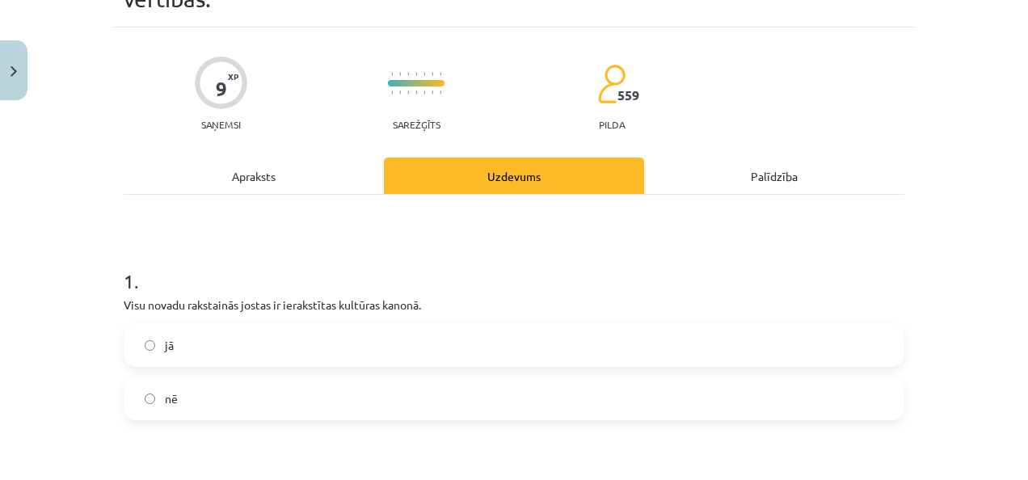
scroll to position [107, 0]
click at [286, 361] on label "jā" at bounding box center [514, 344] width 778 height 40
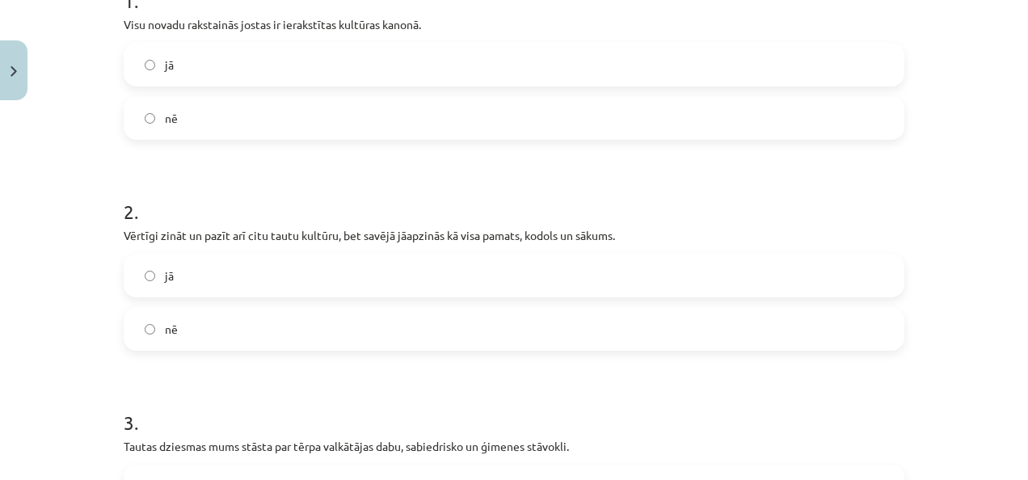
scroll to position [387, 0]
click at [211, 284] on label "jā" at bounding box center [514, 275] width 778 height 40
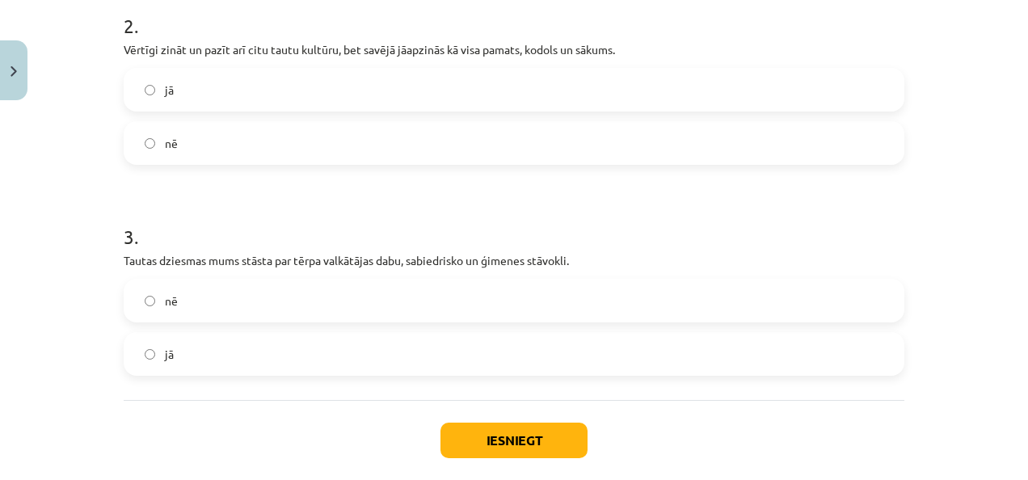
click at [194, 310] on label "nē" at bounding box center [514, 301] width 778 height 40
click at [508, 444] on button "Iesniegt" at bounding box center [514, 441] width 147 height 36
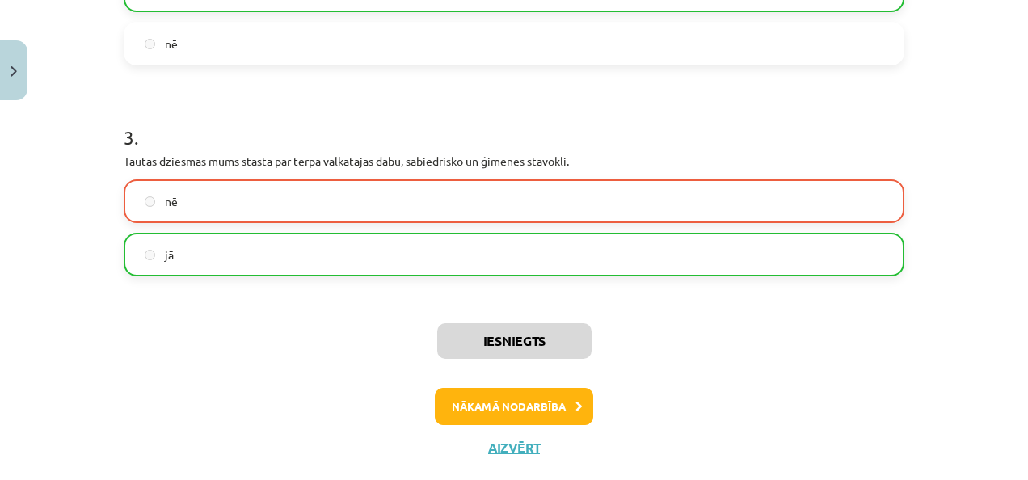
scroll to position [673, 0]
click at [540, 411] on button "Nākamā nodarbība" at bounding box center [514, 405] width 158 height 37
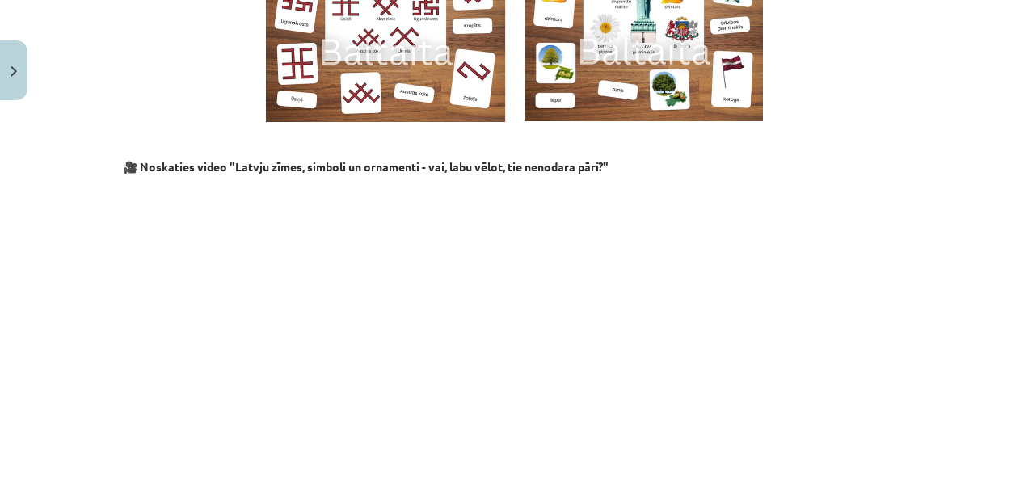
scroll to position [1703, 0]
